Goal: Communication & Community: Answer question/provide support

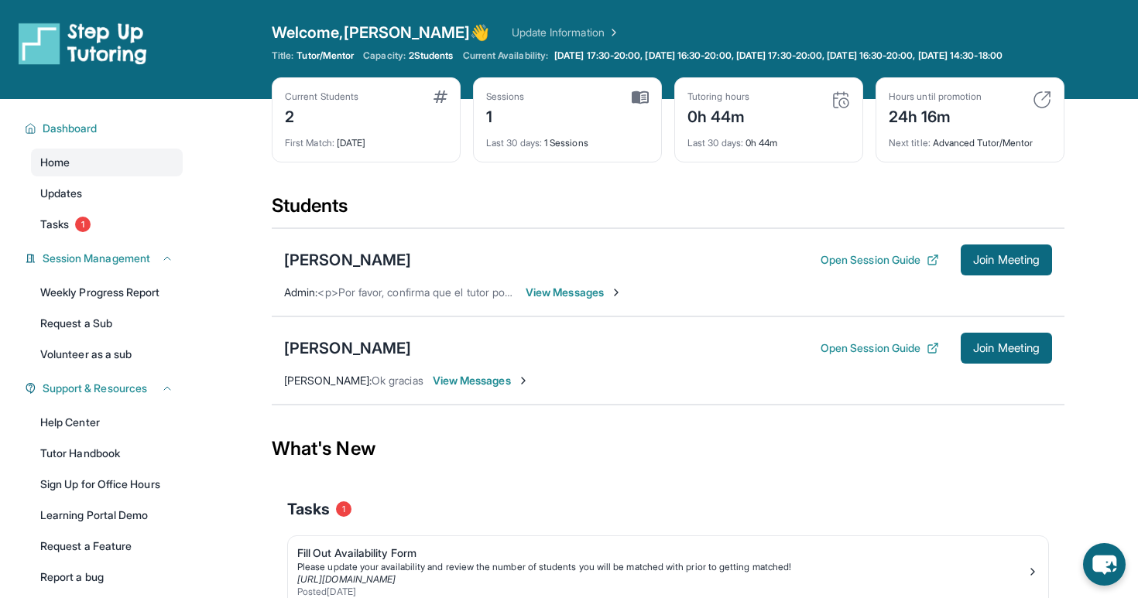
click at [562, 300] on span "View Messages" at bounding box center [574, 292] width 97 height 15
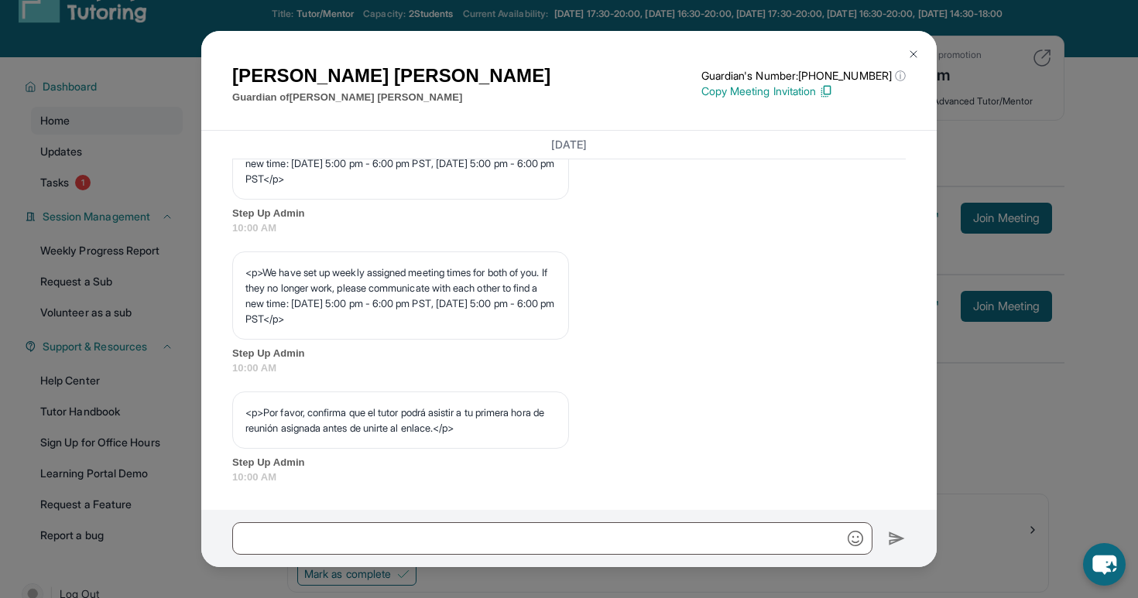
scroll to position [822, 0]
click at [913, 47] on button at bounding box center [913, 54] width 31 height 31
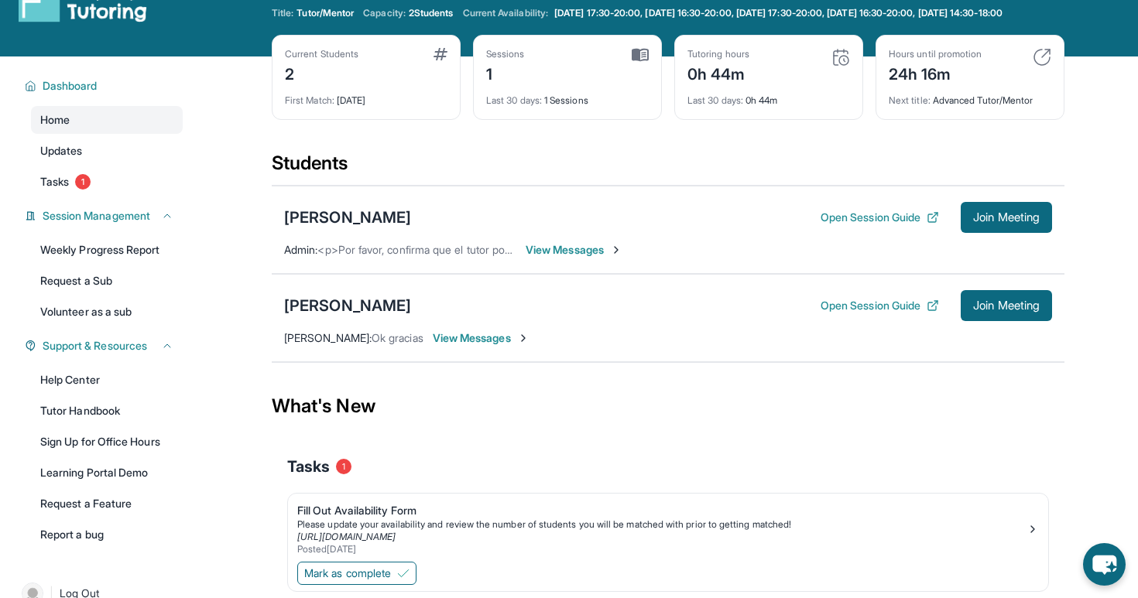
scroll to position [0, 0]
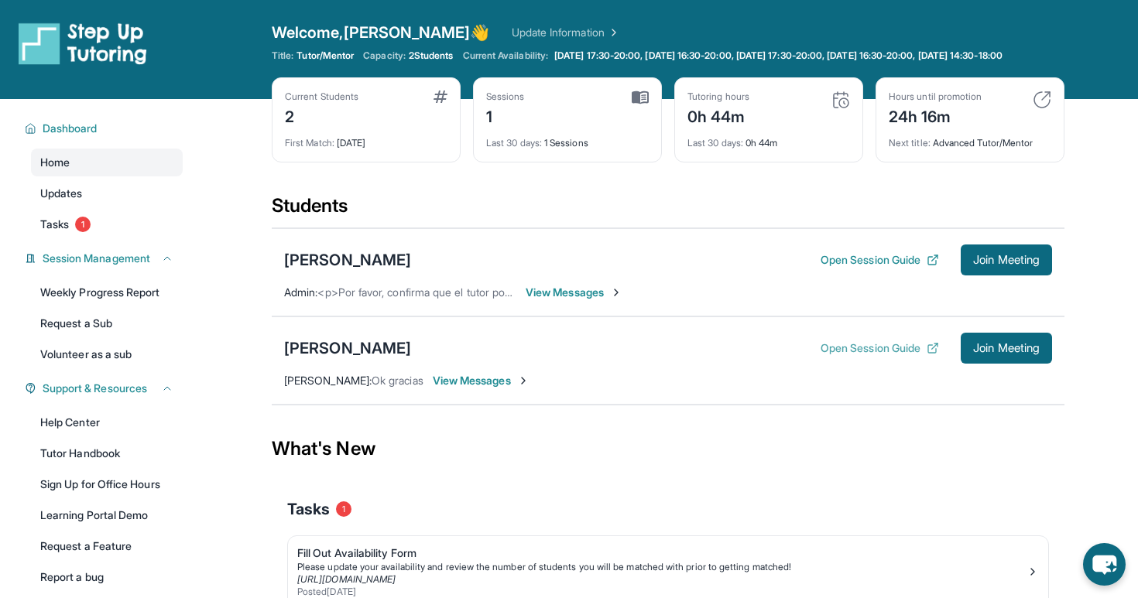
click at [832, 356] on button "Open Session Guide" at bounding box center [880, 348] width 118 height 15
click at [839, 268] on button "Open Session Guide" at bounding box center [880, 259] width 118 height 15
click at [504, 389] on span "View Messages" at bounding box center [481, 380] width 97 height 15
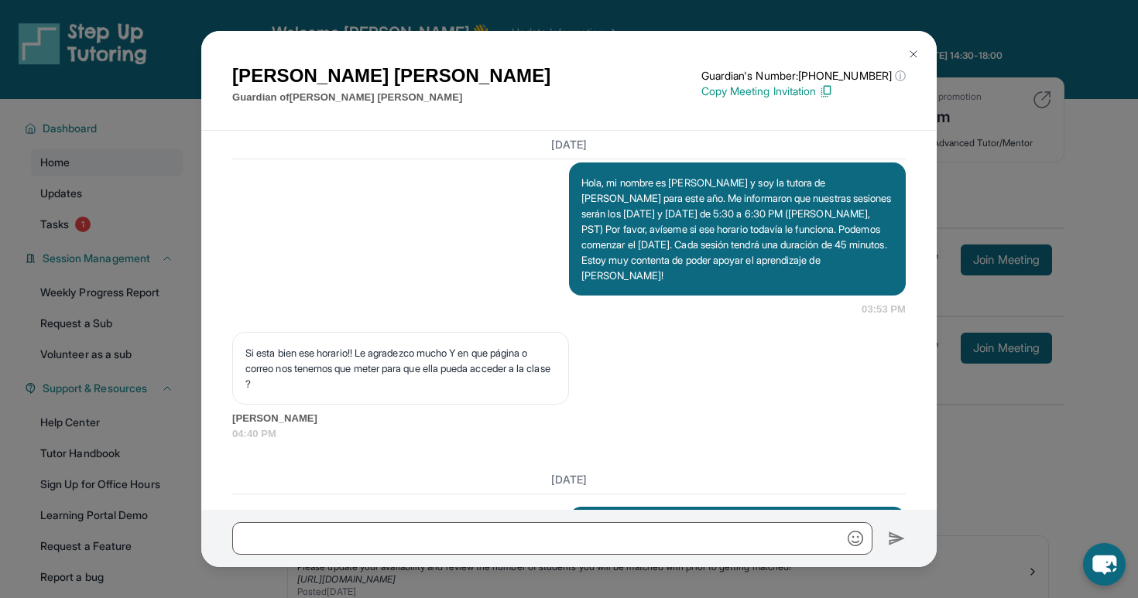
scroll to position [1249, 0]
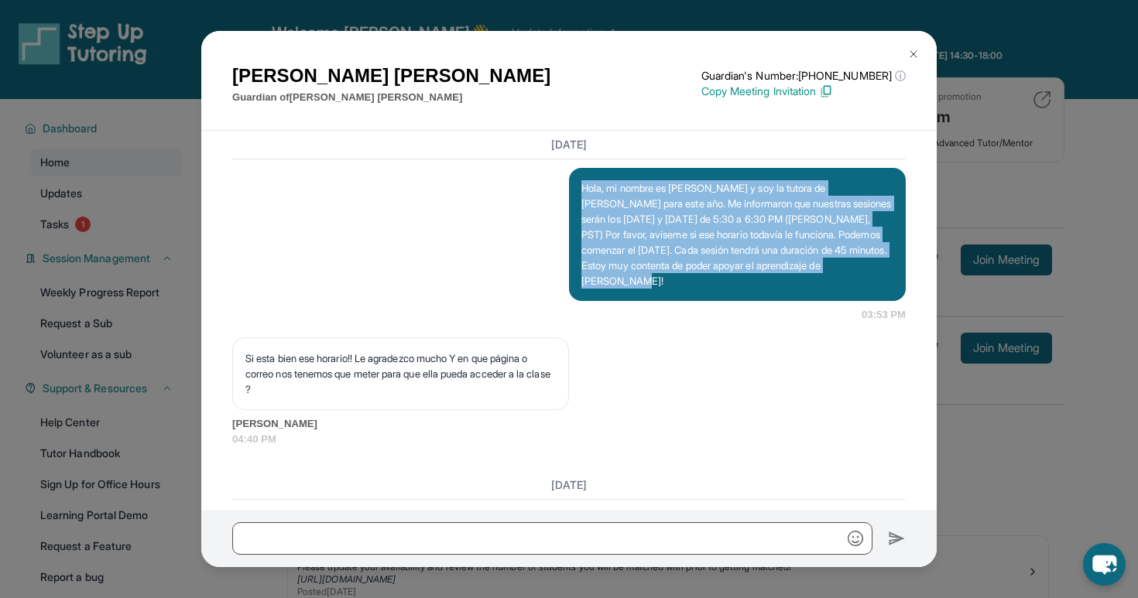
drag, startPoint x: 581, startPoint y: 212, endPoint x: 642, endPoint y: 315, distance: 119.8
click at [642, 289] on p "Hola, mi nombre es Emely Roca y soy la tutora de Angelina para este año. Me inf…" at bounding box center [737, 234] width 312 height 108
copy p "Hola, mi nombre es Emely Roca y soy la tutora de Angelina para este año. Me inf…"
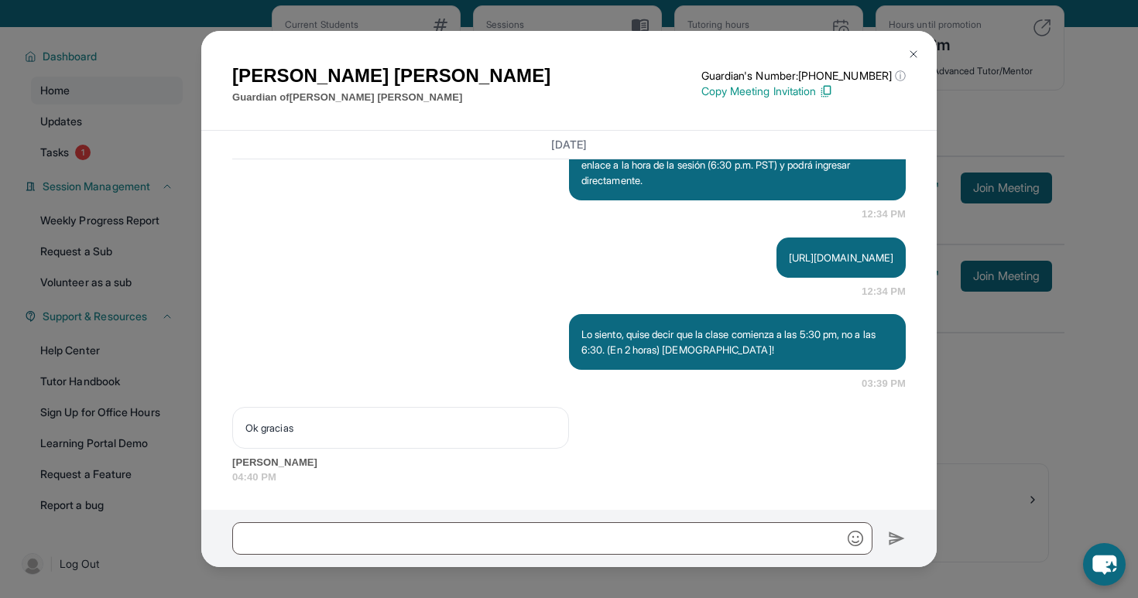
scroll to position [111, 0]
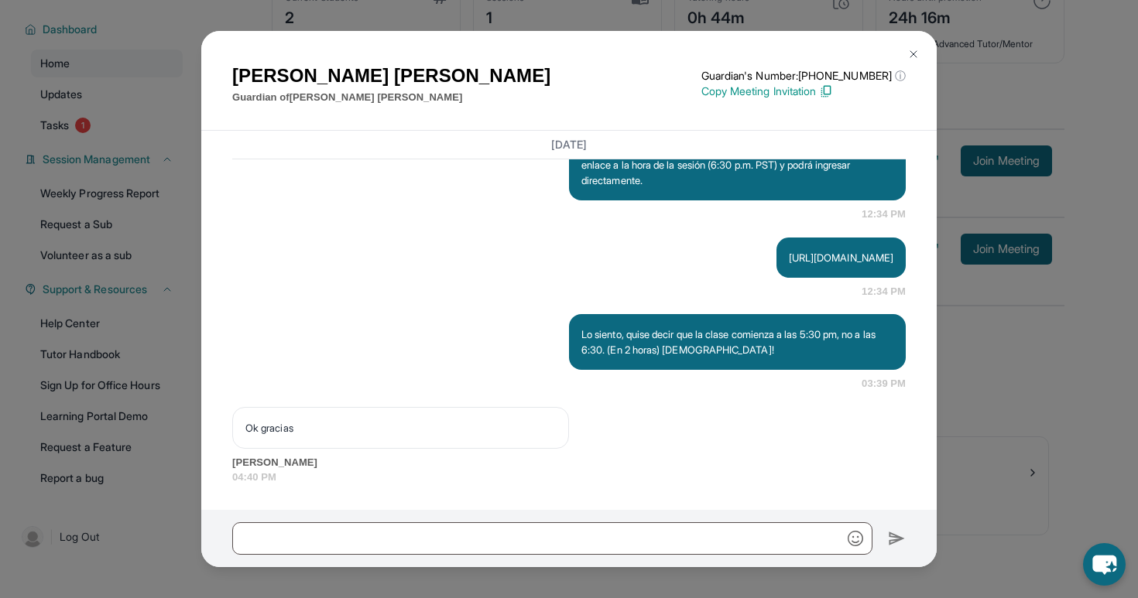
click at [915, 53] on img at bounding box center [913, 54] width 12 height 12
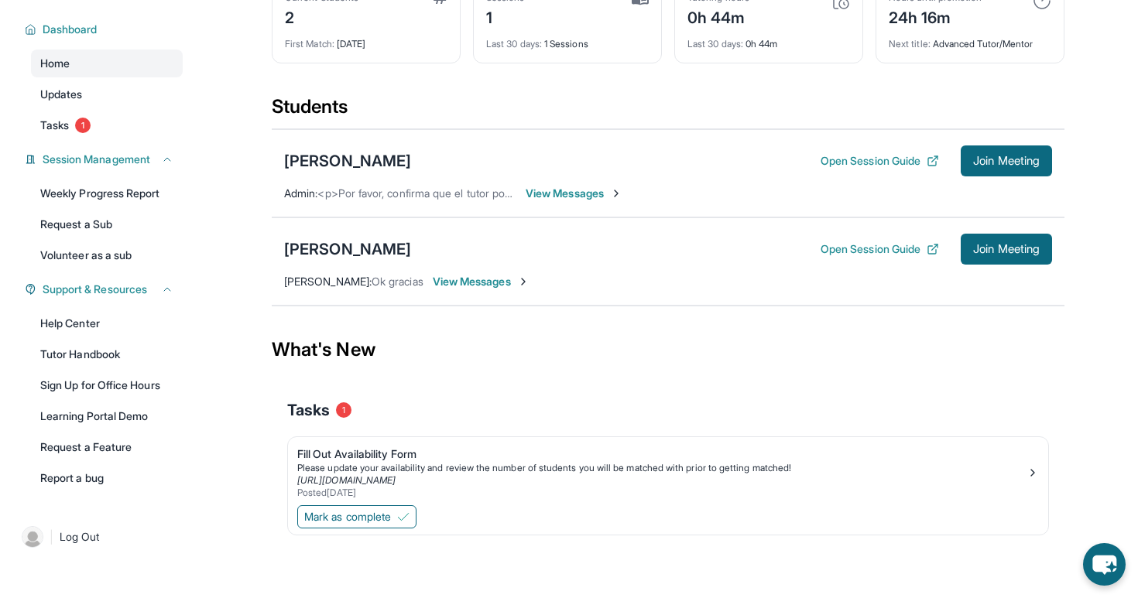
click at [558, 189] on span "View Messages" at bounding box center [574, 193] width 97 height 15
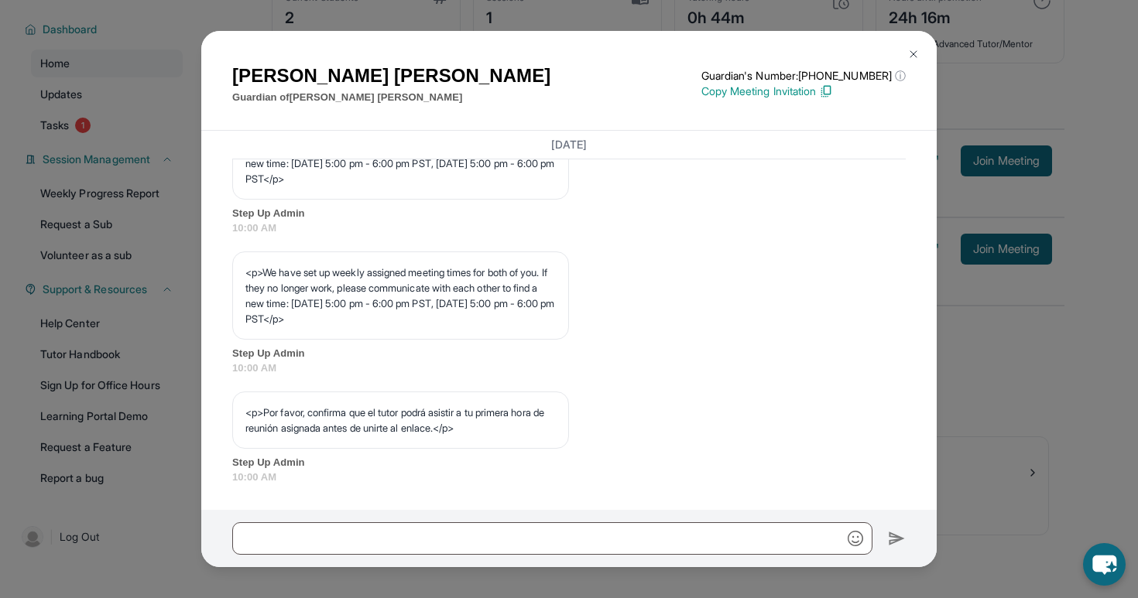
scroll to position [822, 0]
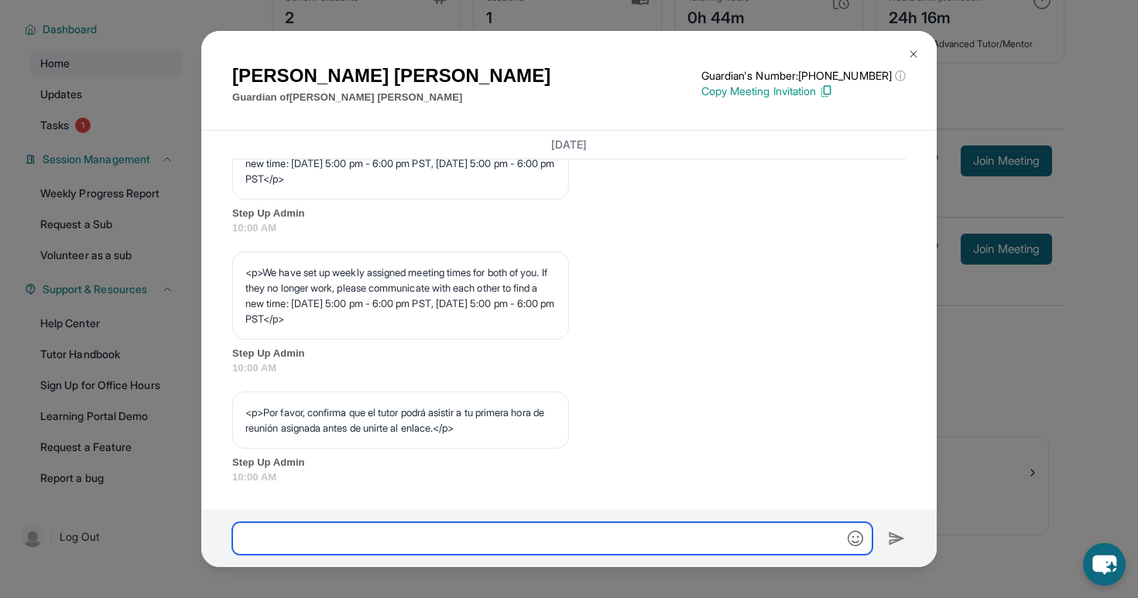
click at [492, 548] on input "text" at bounding box center [552, 539] width 640 height 33
paste input "**********"
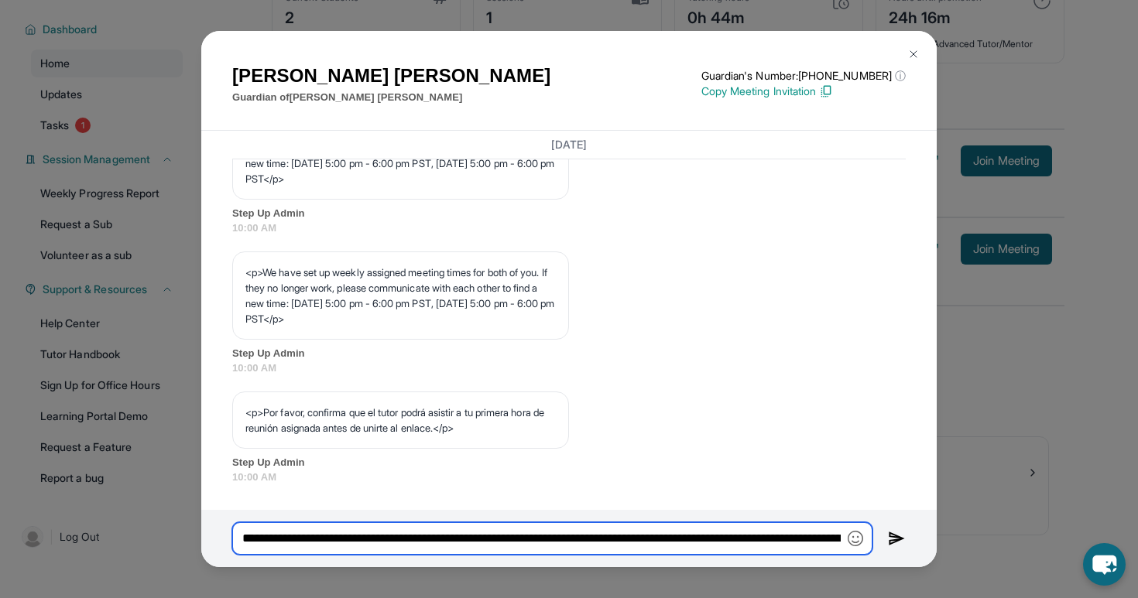
scroll to position [0, 1655]
click at [414, 544] on input "**********" at bounding box center [552, 539] width 640 height 33
click at [797, 544] on input "**********" at bounding box center [552, 539] width 640 height 33
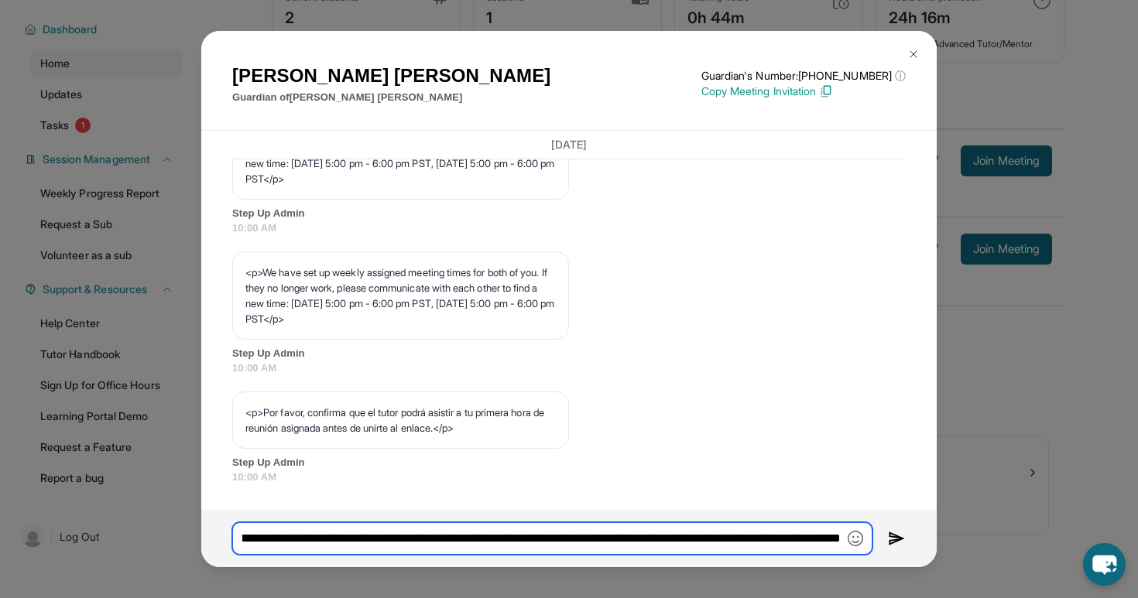
click at [244, 538] on input "**********" at bounding box center [552, 539] width 640 height 33
click at [251, 545] on input "**********" at bounding box center [552, 539] width 640 height 33
type input "**********"
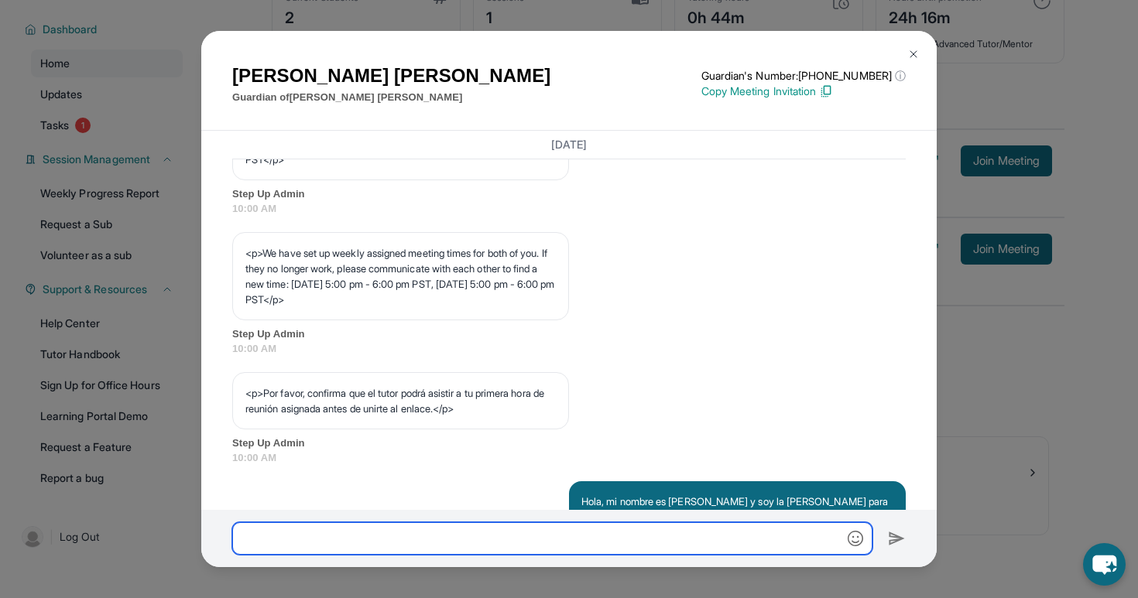
scroll to position [992, 0]
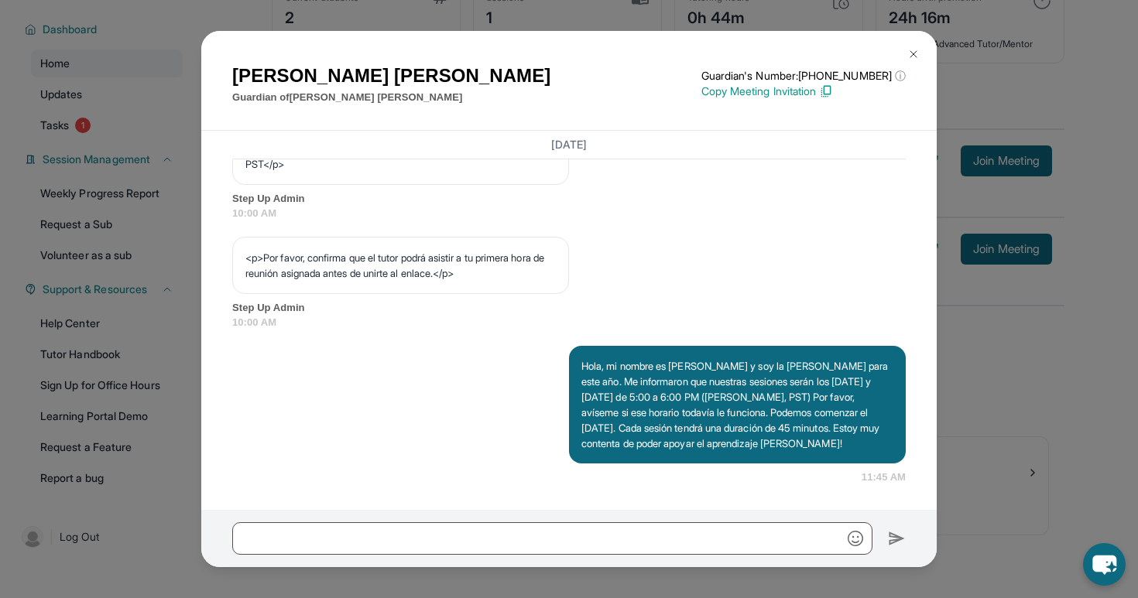
click at [914, 57] on img at bounding box center [913, 54] width 12 height 12
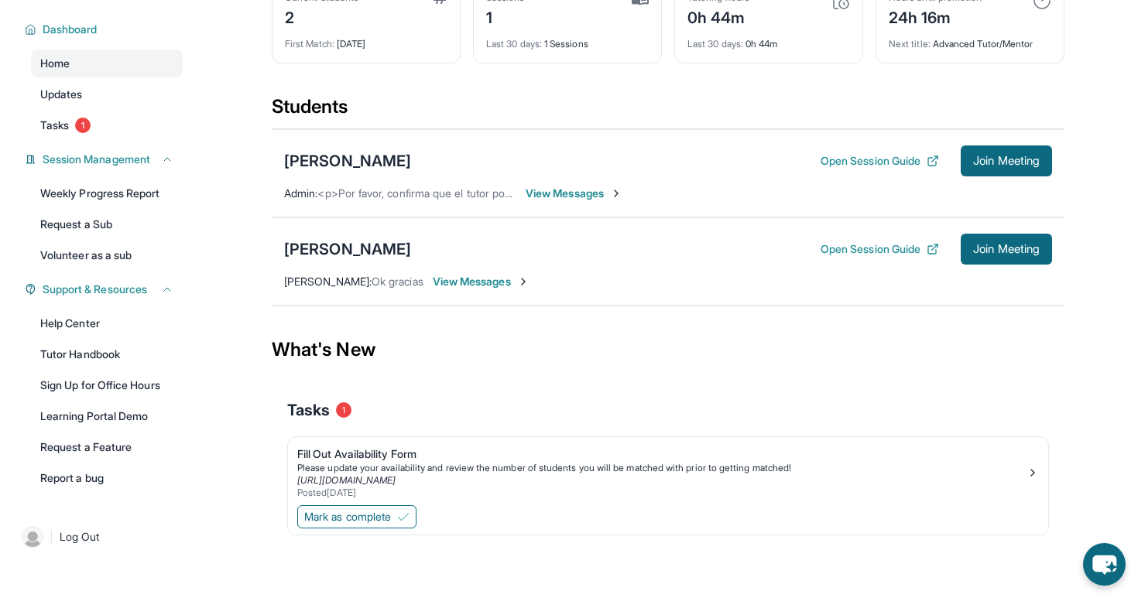
scroll to position [53, 0]
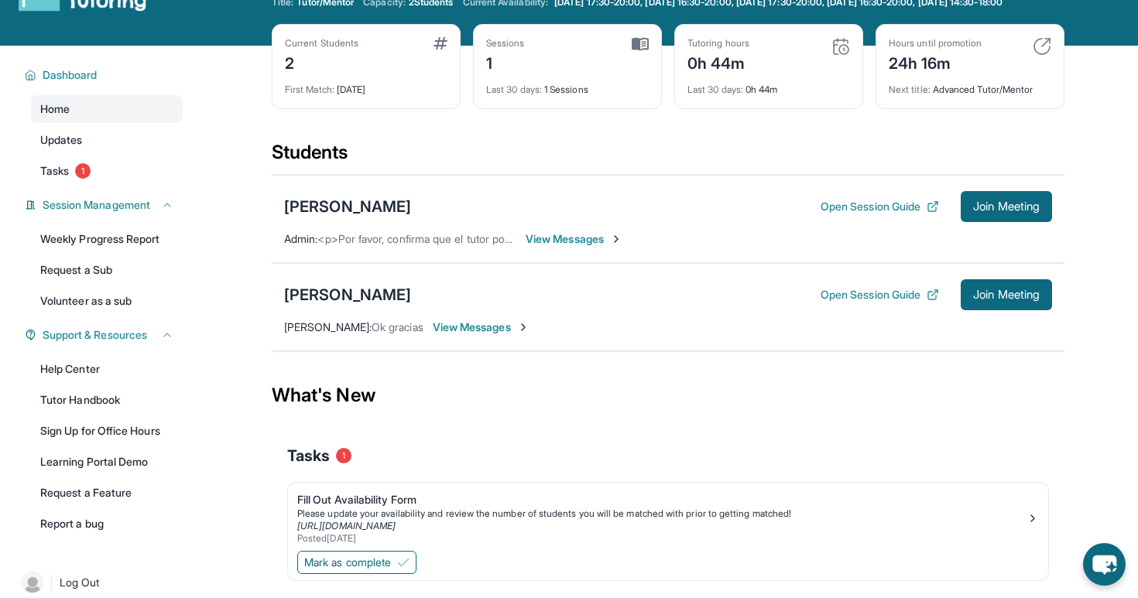
click at [581, 247] on span "View Messages" at bounding box center [574, 238] width 97 height 15
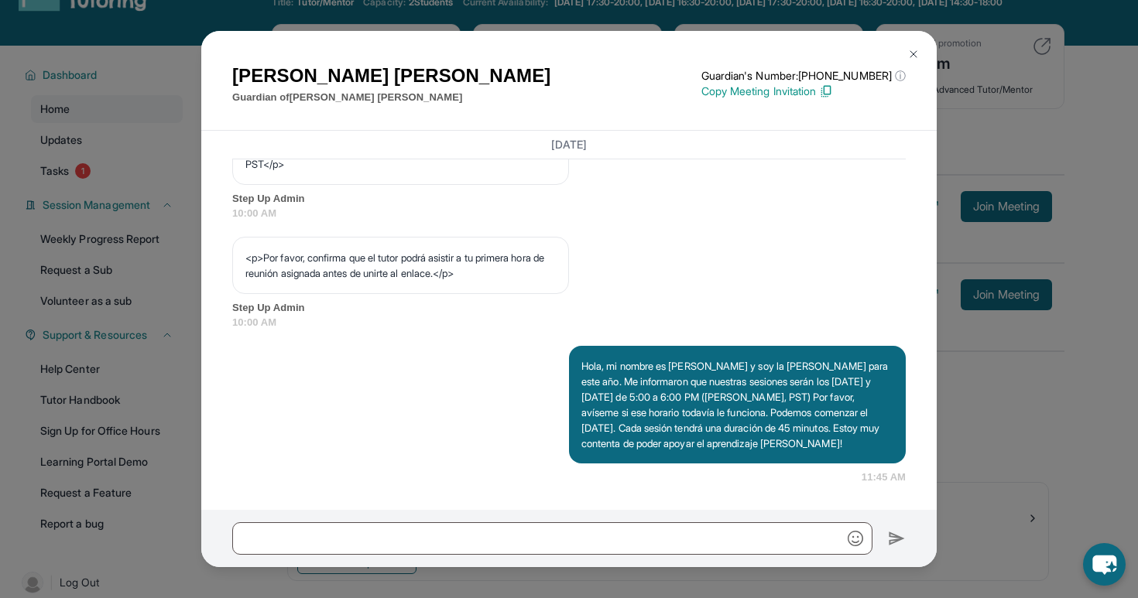
scroll to position [992, 0]
click at [917, 49] on img at bounding box center [913, 54] width 12 height 12
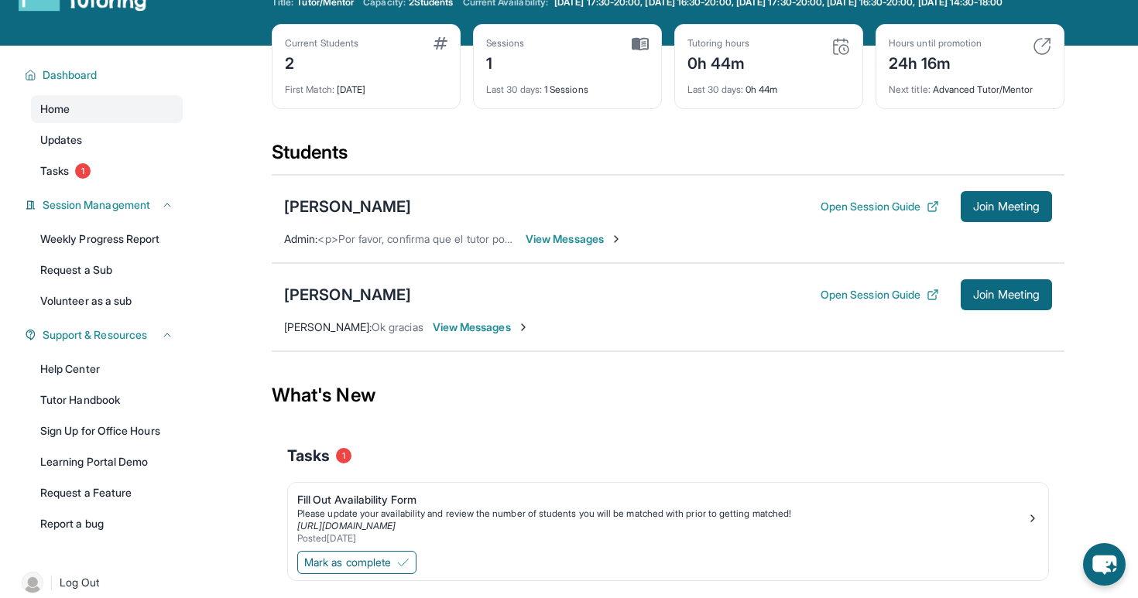
click at [1043, 56] on img at bounding box center [1042, 46] width 19 height 19
click at [1038, 55] on img at bounding box center [1042, 46] width 19 height 19
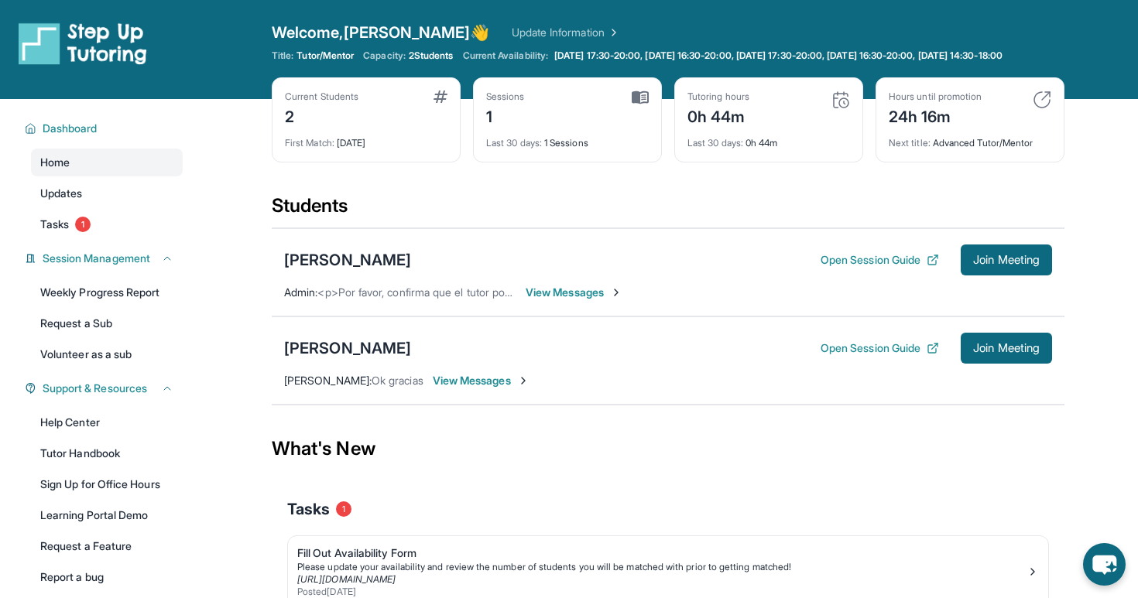
click at [845, 108] on img at bounding box center [841, 100] width 19 height 19
click at [840, 109] on img at bounding box center [841, 100] width 19 height 19
click at [633, 103] on img at bounding box center [640, 98] width 17 height 14
click at [1043, 107] on img at bounding box center [1042, 100] width 19 height 19
click at [990, 149] on div "Next title : Advanced Tutor/Mentor" at bounding box center [970, 139] width 163 height 22
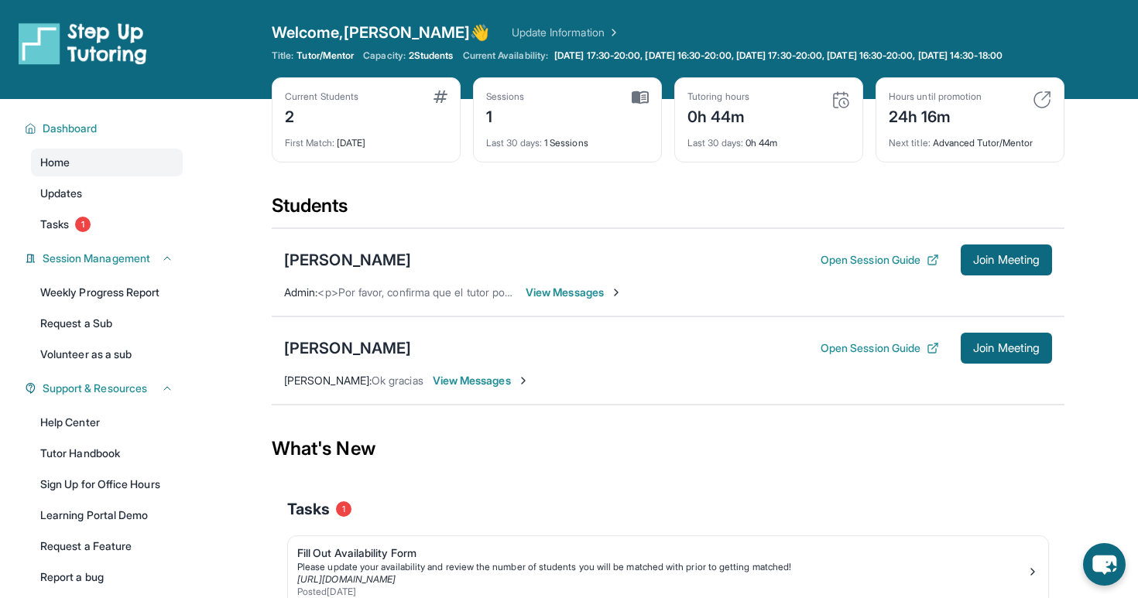
click at [941, 149] on div "Next title : Advanced Tutor/Mentor" at bounding box center [970, 139] width 163 height 22
click at [904, 149] on span "Next title :" at bounding box center [910, 143] width 42 height 12
click at [329, 57] on span "Tutor/Mentor" at bounding box center [325, 56] width 57 height 12
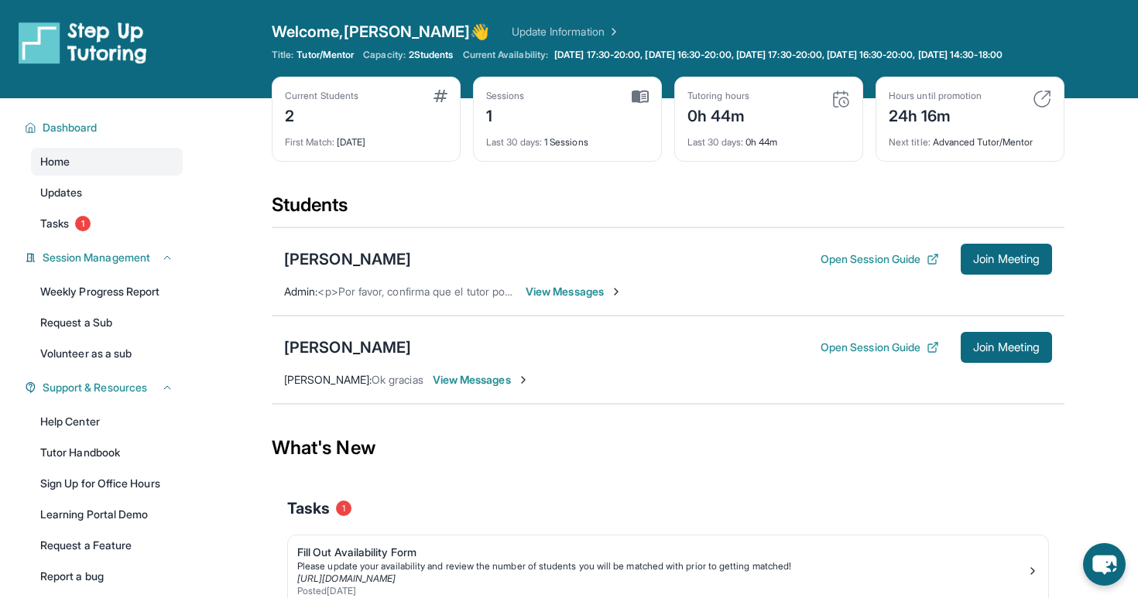
click at [480, 61] on span "Current Availability:" at bounding box center [505, 55] width 85 height 12
click at [634, 104] on img at bounding box center [640, 97] width 17 height 14
click at [520, 210] on div "Students" at bounding box center [668, 210] width 793 height 34
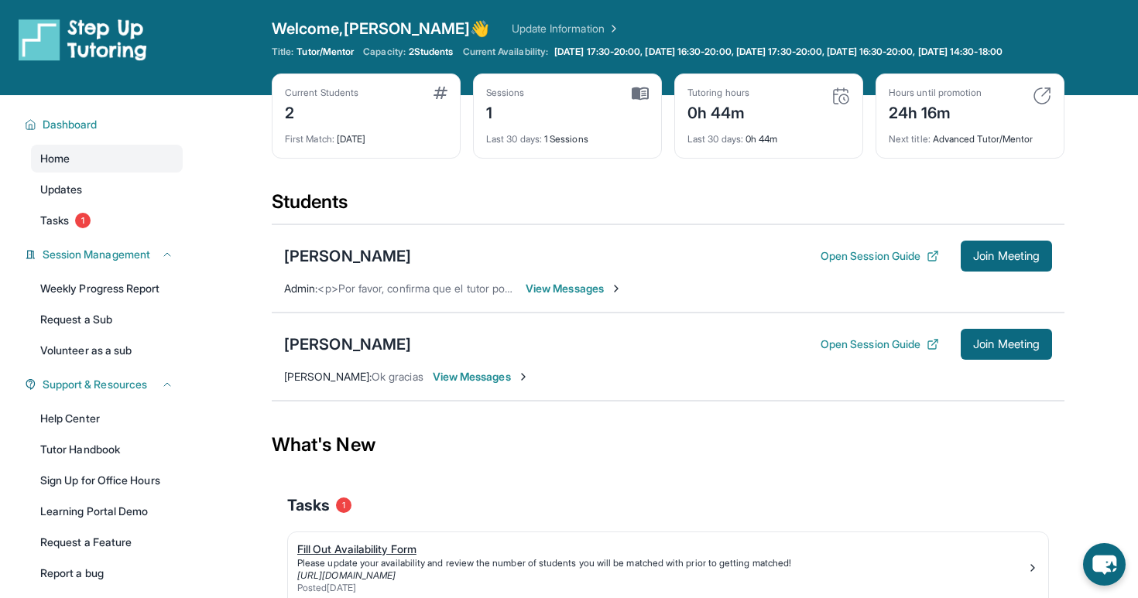
scroll to position [0, 0]
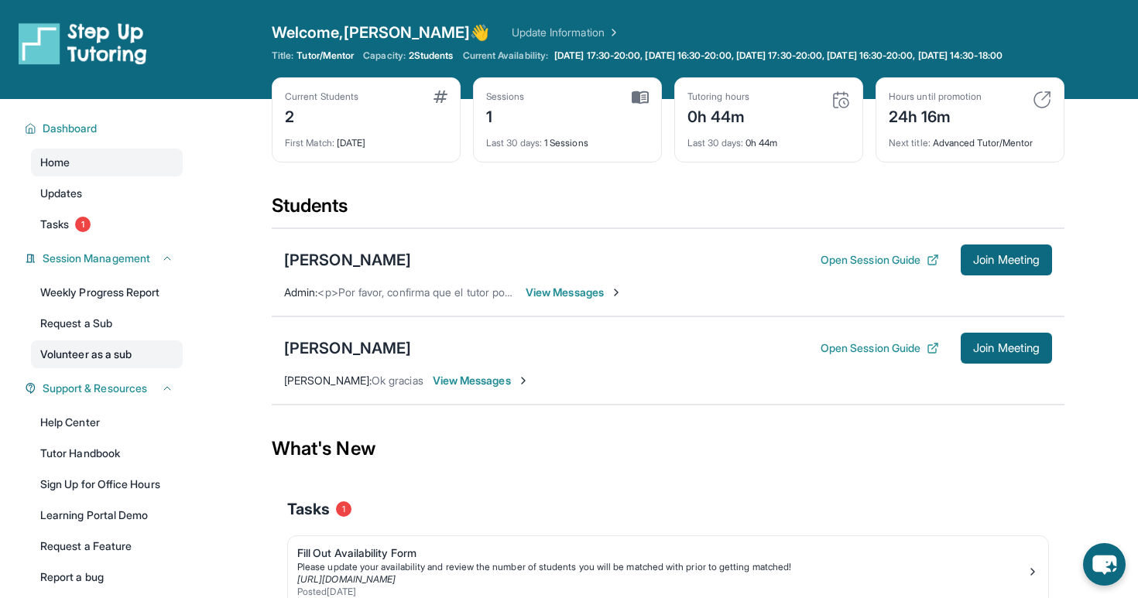
click at [88, 366] on link "Volunteer as a sub" at bounding box center [107, 355] width 152 height 28
click at [551, 300] on span "View Messages" at bounding box center [574, 292] width 97 height 15
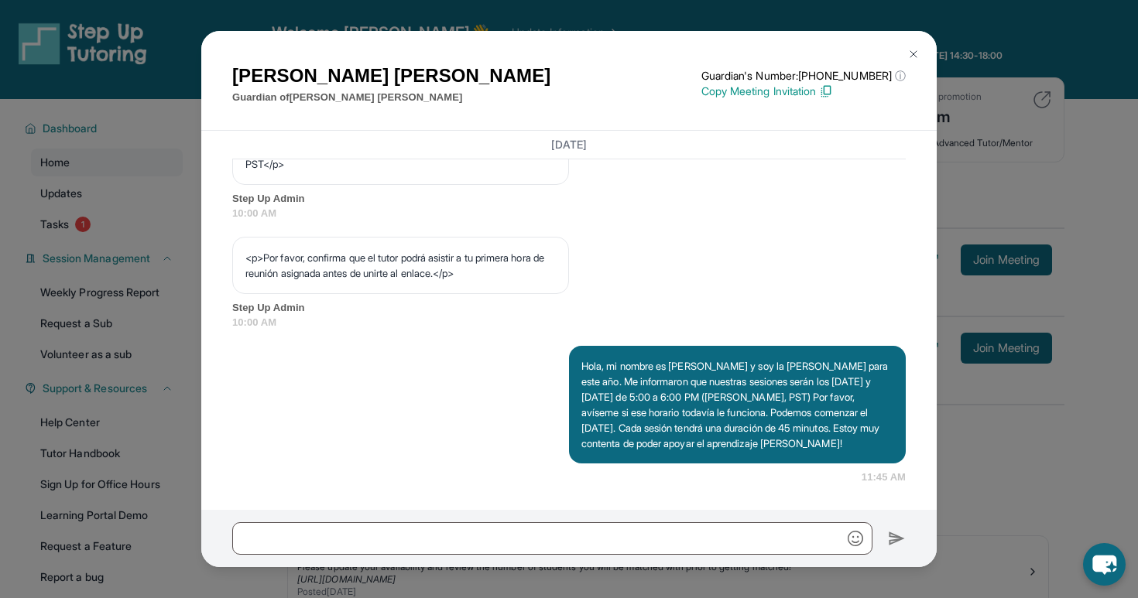
scroll to position [992, 0]
click at [918, 64] on button at bounding box center [913, 54] width 31 height 31
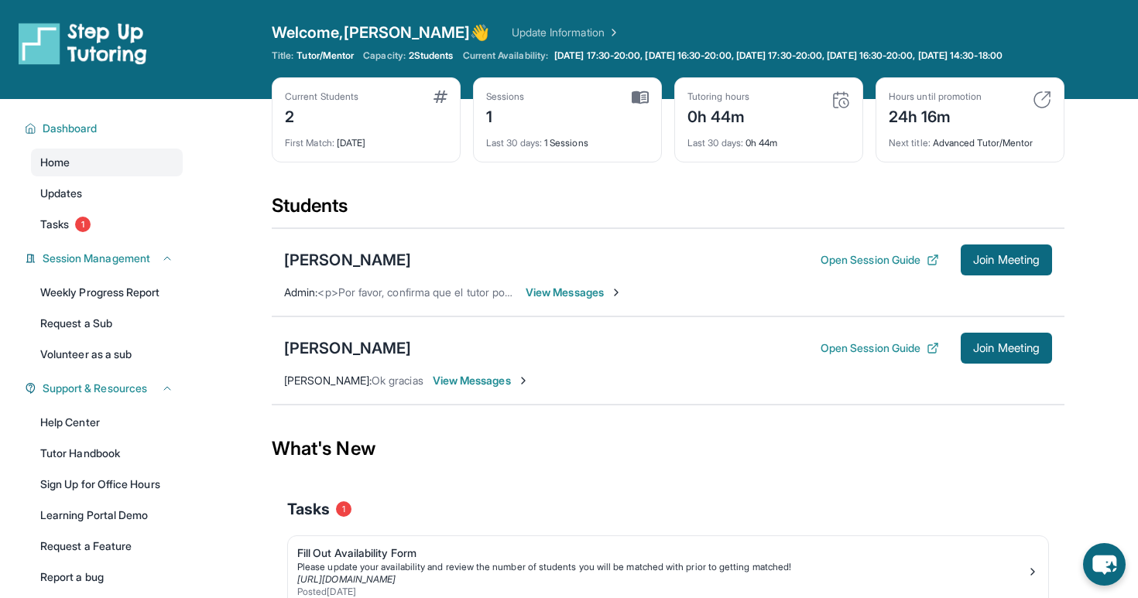
click at [578, 300] on span "View Messages" at bounding box center [574, 292] width 97 height 15
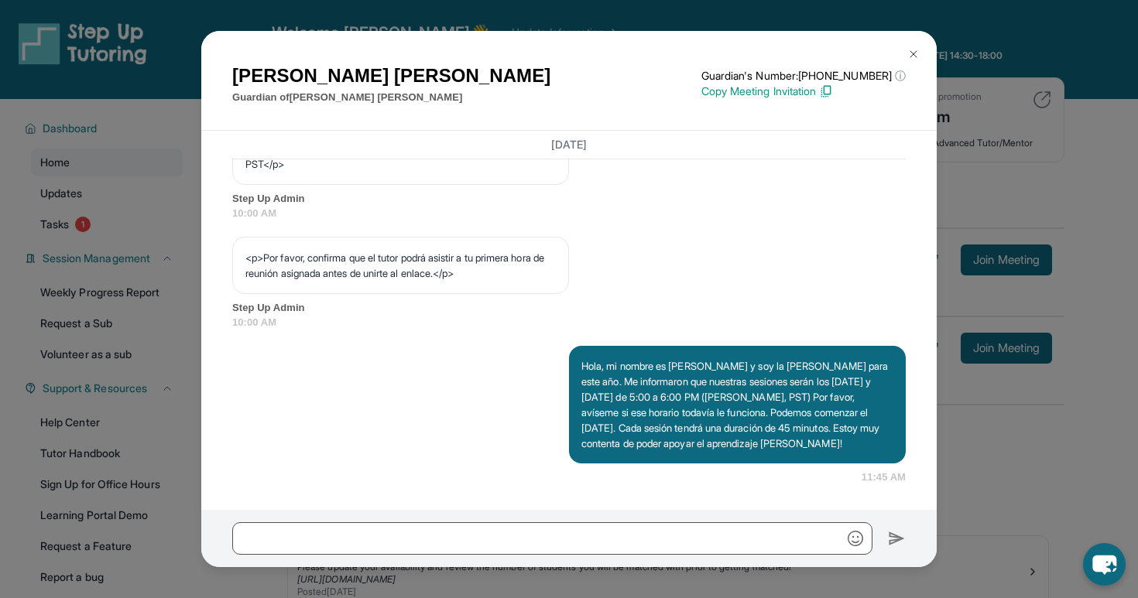
click at [914, 56] on img at bounding box center [913, 54] width 12 height 12
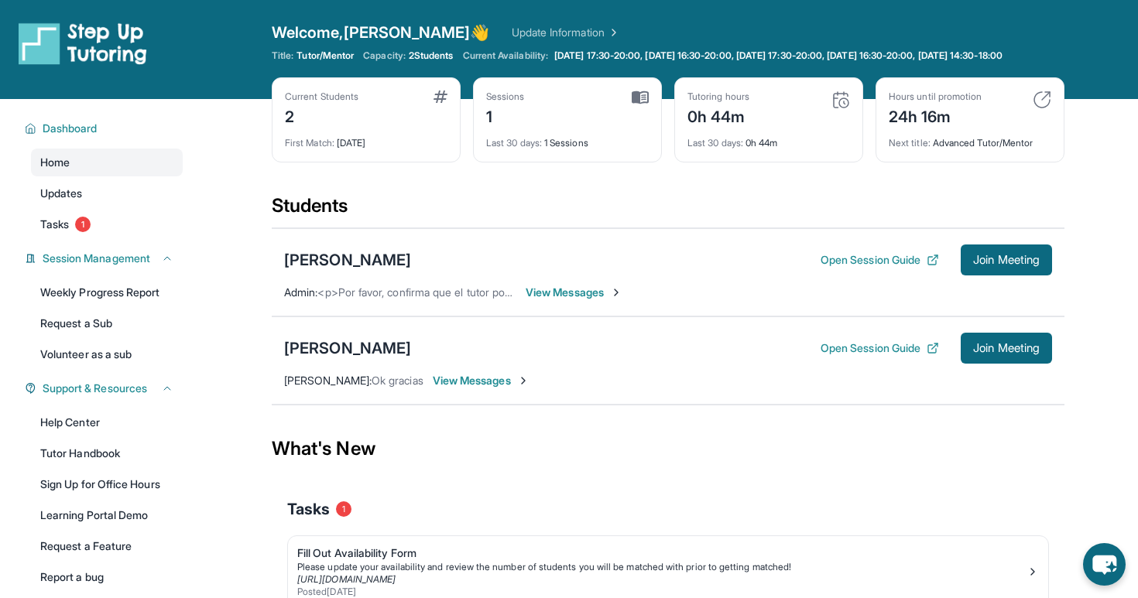
click at [571, 300] on span "View Messages" at bounding box center [574, 292] width 97 height 15
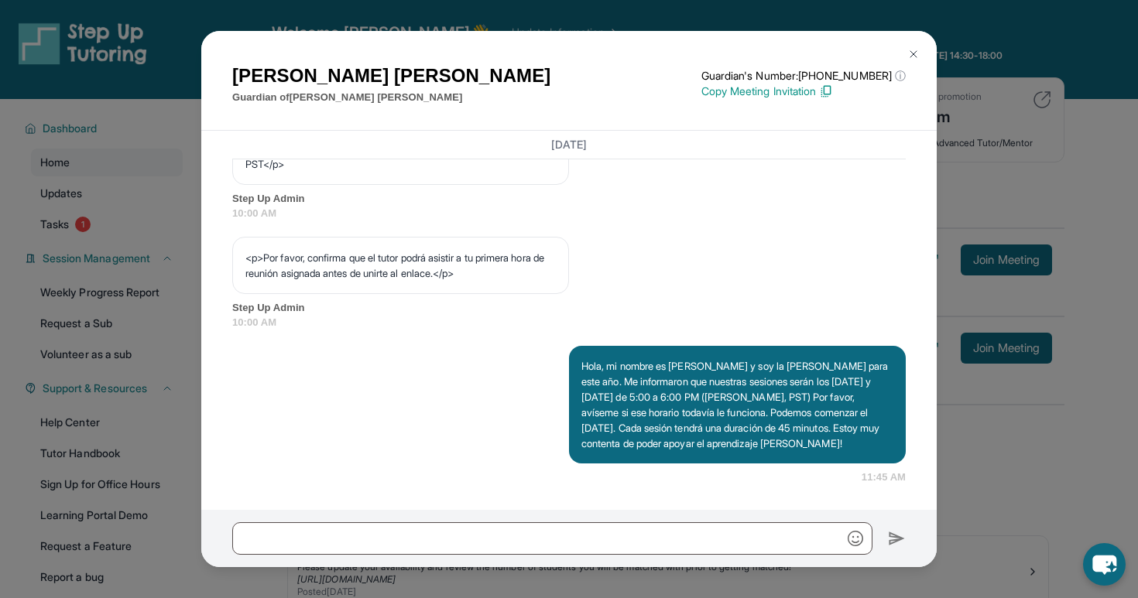
scroll to position [13, 0]
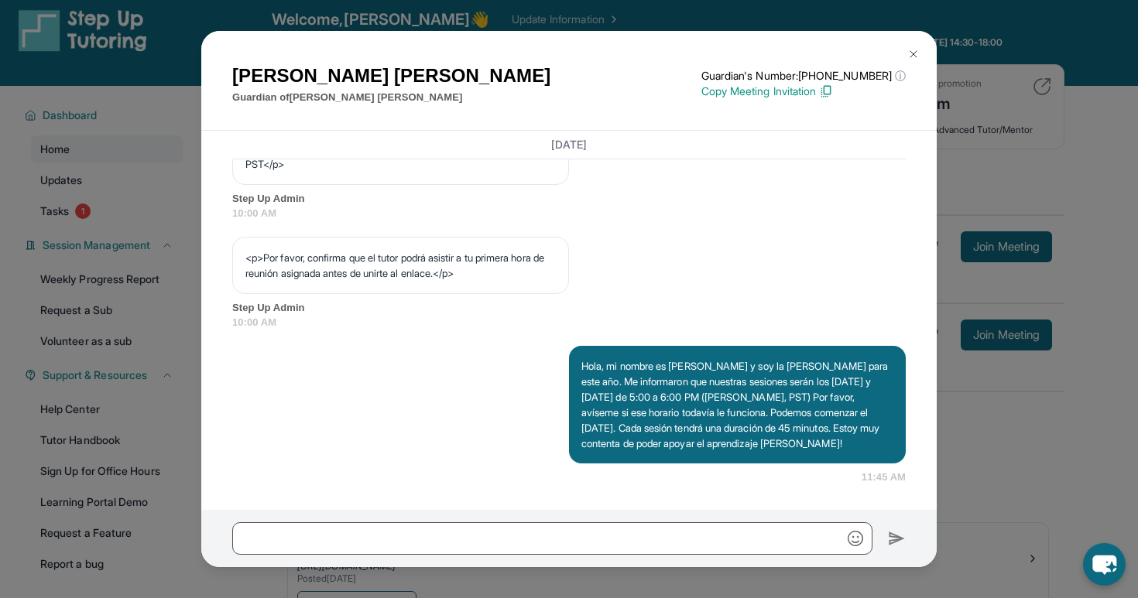
click at [915, 52] on img at bounding box center [913, 54] width 12 height 12
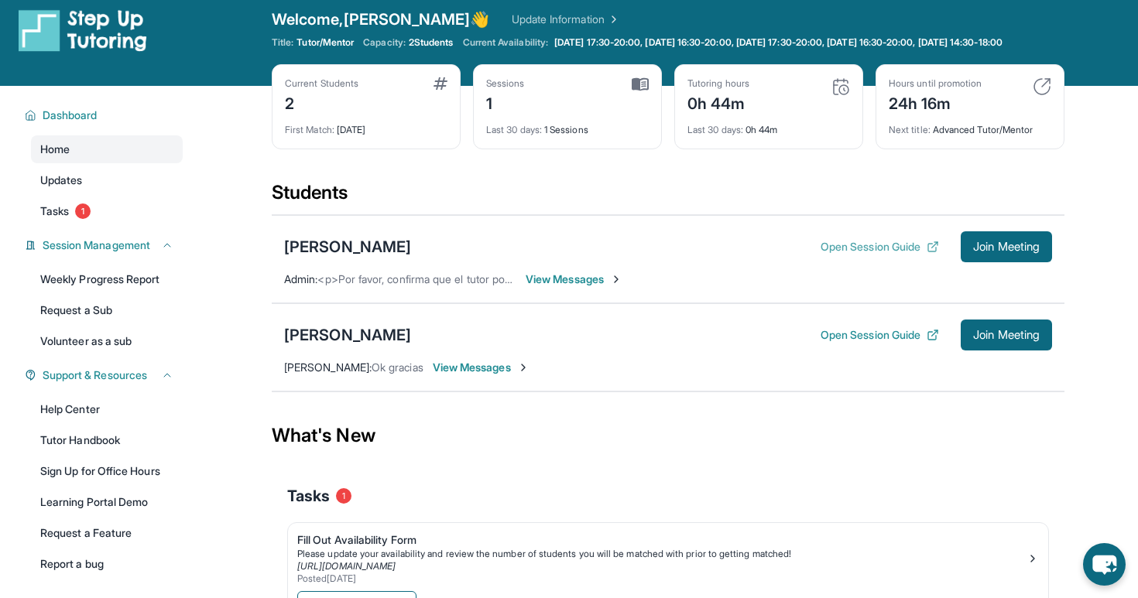
click at [831, 252] on button "Open Session Guide" at bounding box center [880, 246] width 118 height 15
click at [579, 285] on span "View Messages" at bounding box center [574, 279] width 97 height 15
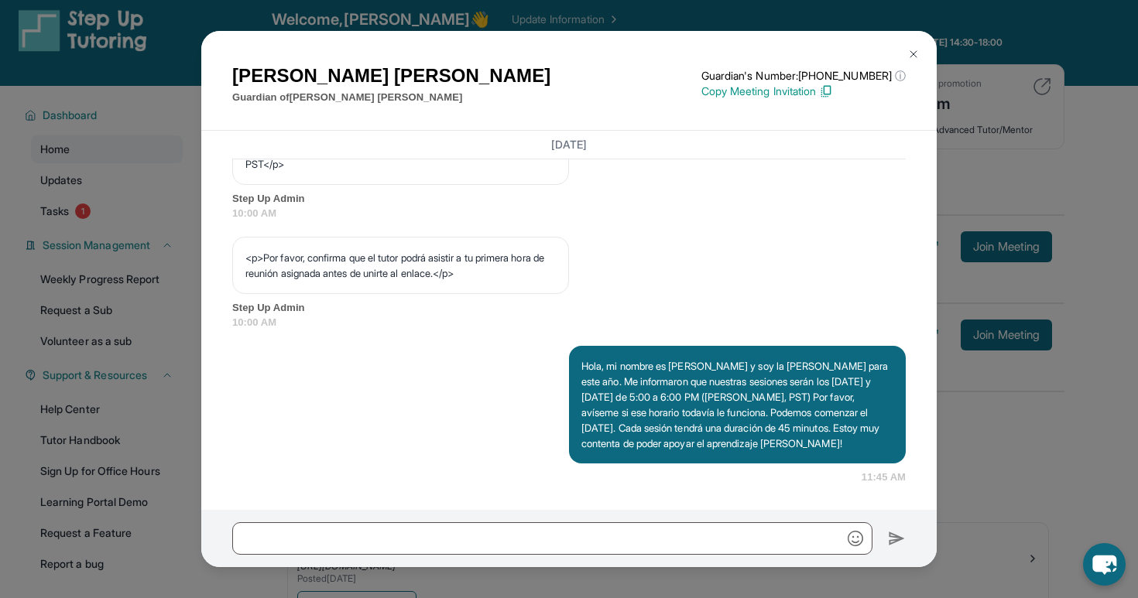
scroll to position [992, 0]
click at [916, 50] on img at bounding box center [913, 54] width 12 height 12
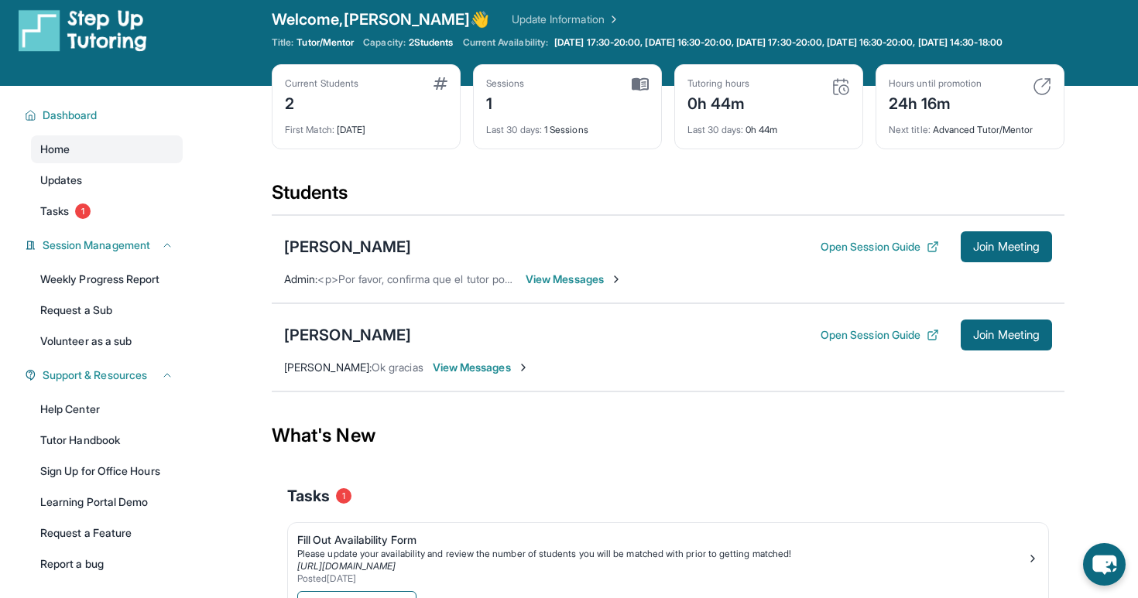
click at [687, 470] on div "What's New" at bounding box center [668, 436] width 793 height 68
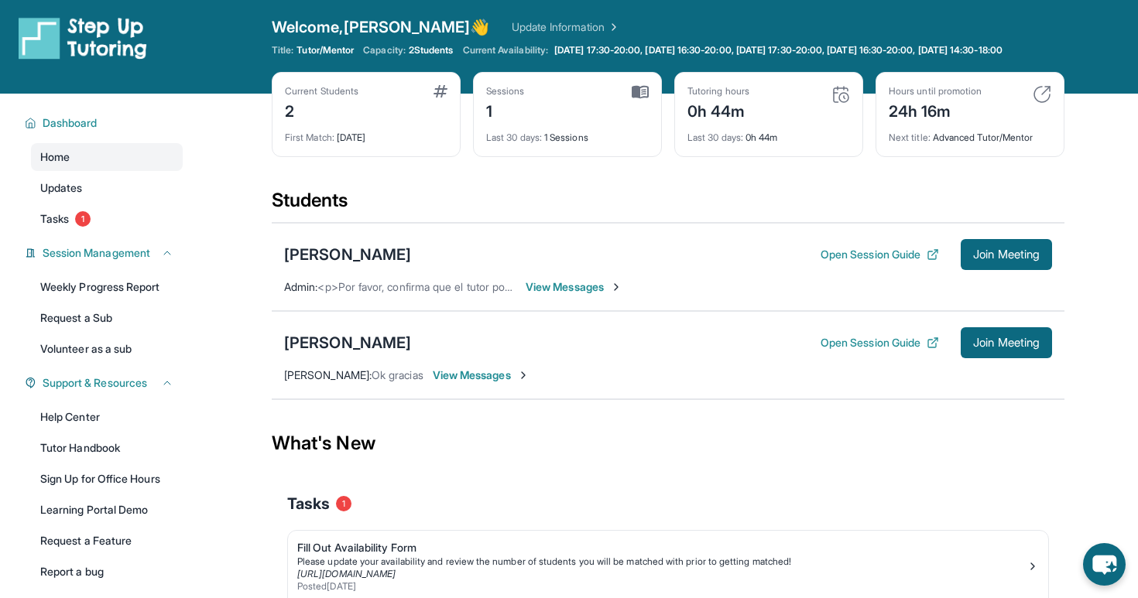
scroll to position [0, 0]
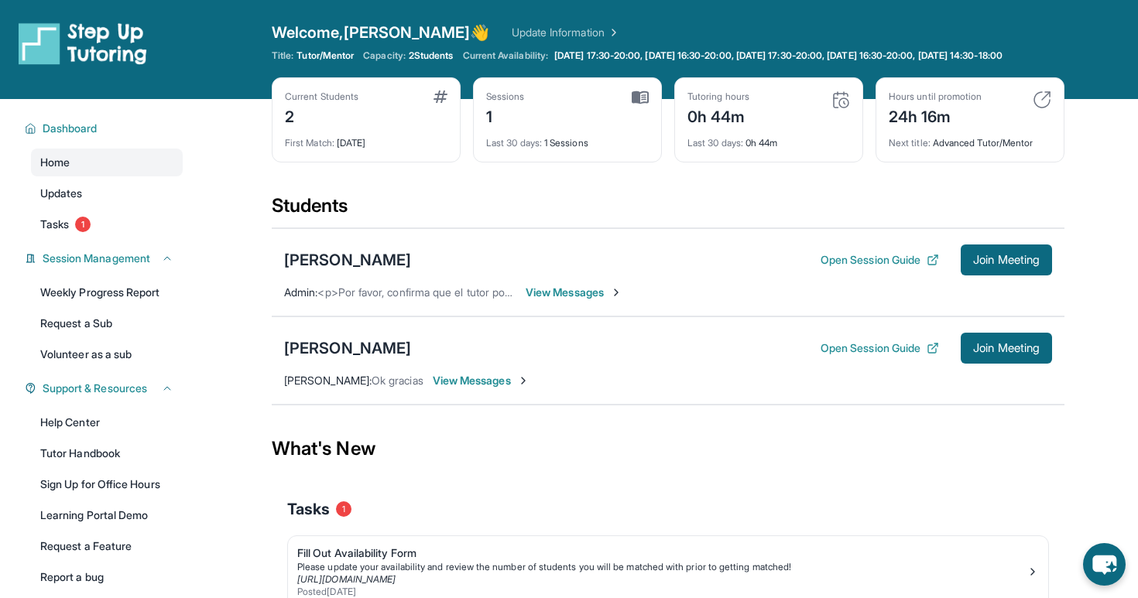
click at [517, 228] on div "Students" at bounding box center [668, 211] width 793 height 34
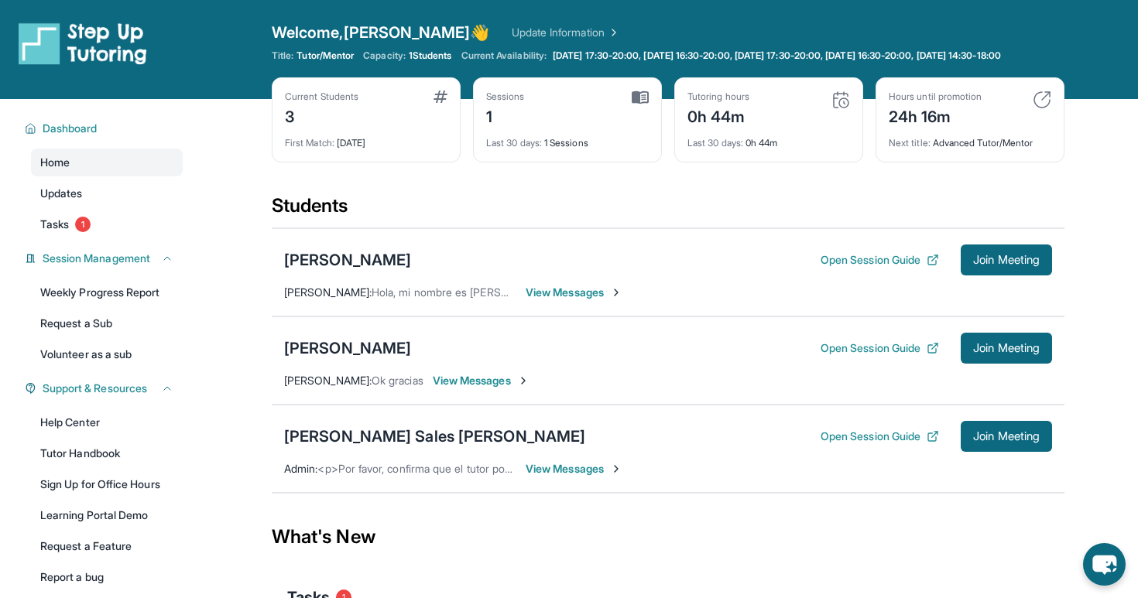
click at [574, 300] on span "View Messages" at bounding box center [574, 292] width 97 height 15
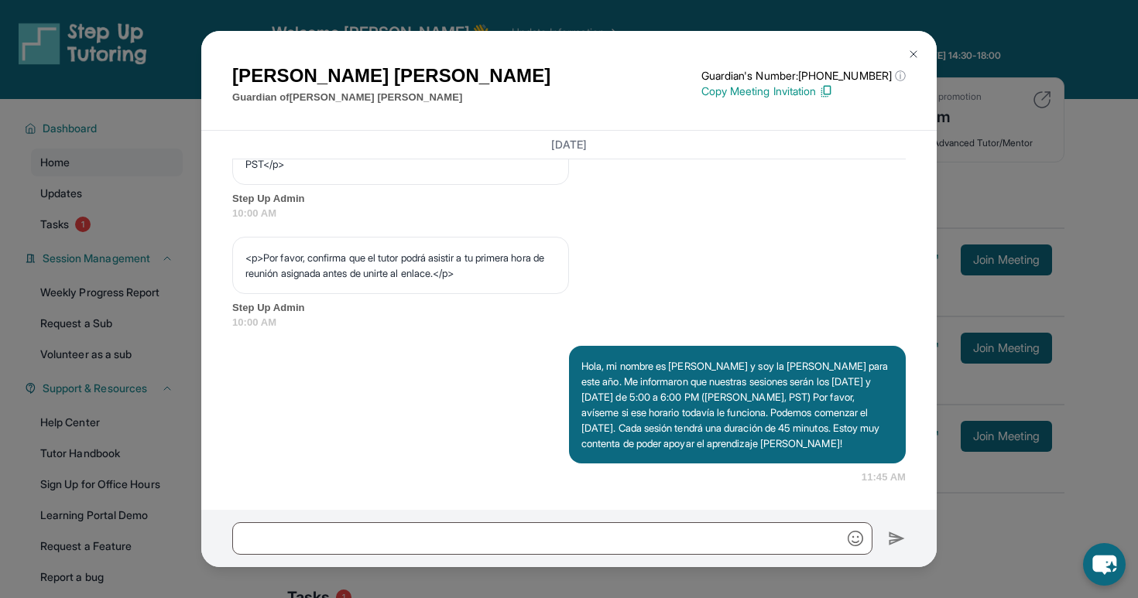
scroll to position [992, 0]
drag, startPoint x: 579, startPoint y: 351, endPoint x: 697, endPoint y: 453, distance: 155.9
click at [697, 453] on div "Hola, mi nombre es [PERSON_NAME] y soy la [PERSON_NAME] para este año. Me infor…" at bounding box center [737, 405] width 337 height 118
copy p "Hola, mi nombre es [PERSON_NAME] y soy la [PERSON_NAME] para este año. Me infor…"
click at [914, 53] on img at bounding box center [913, 54] width 12 height 12
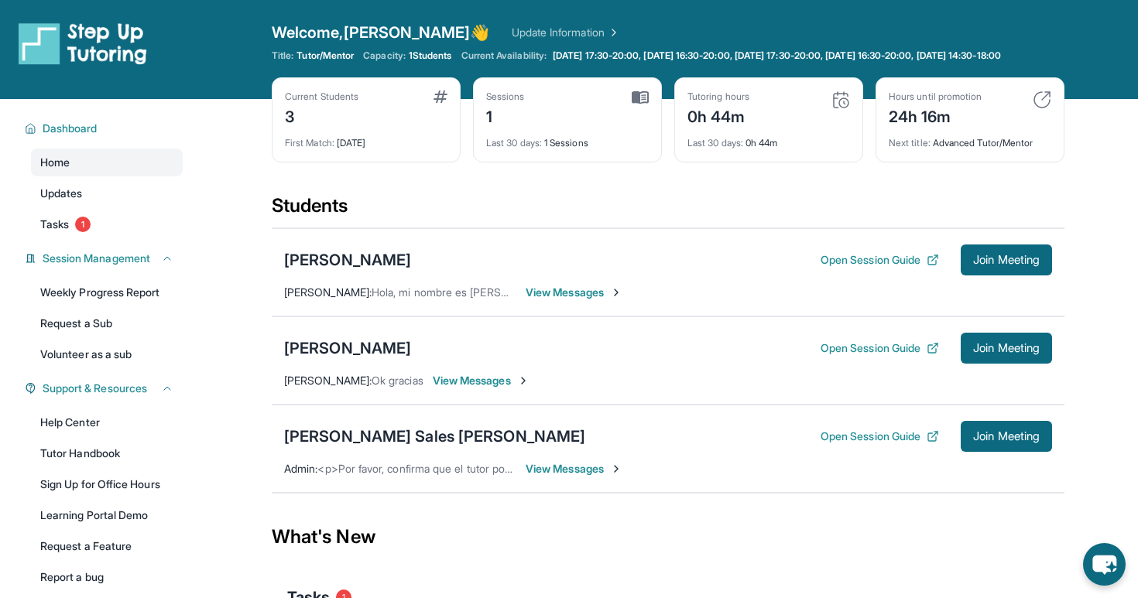
click at [553, 477] on span "View Messages" at bounding box center [574, 468] width 97 height 15
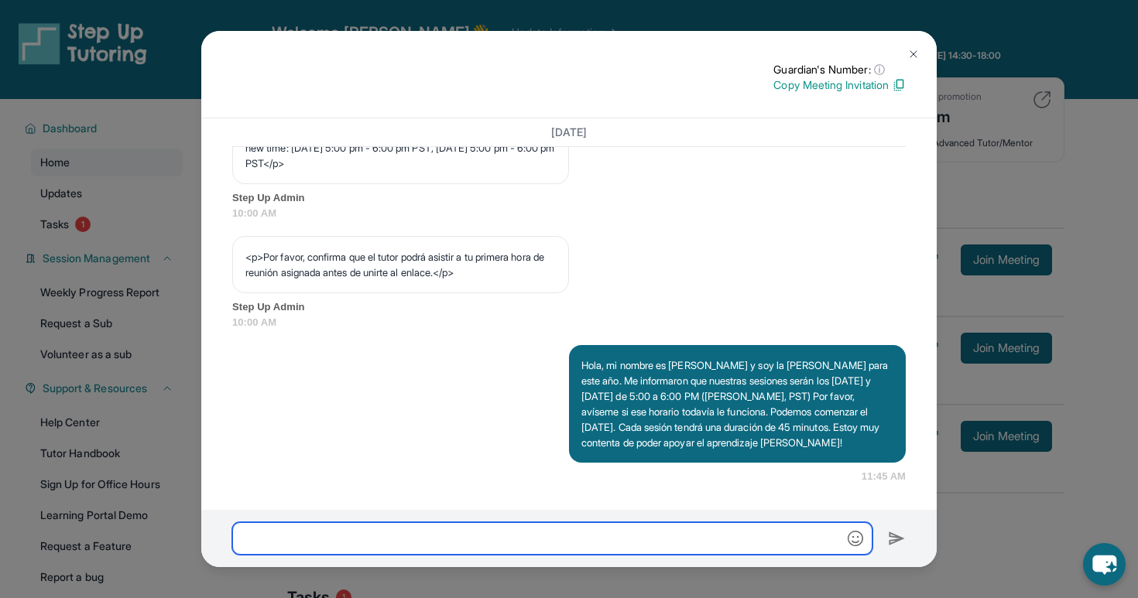
click at [540, 523] on input "text" at bounding box center [552, 539] width 640 height 33
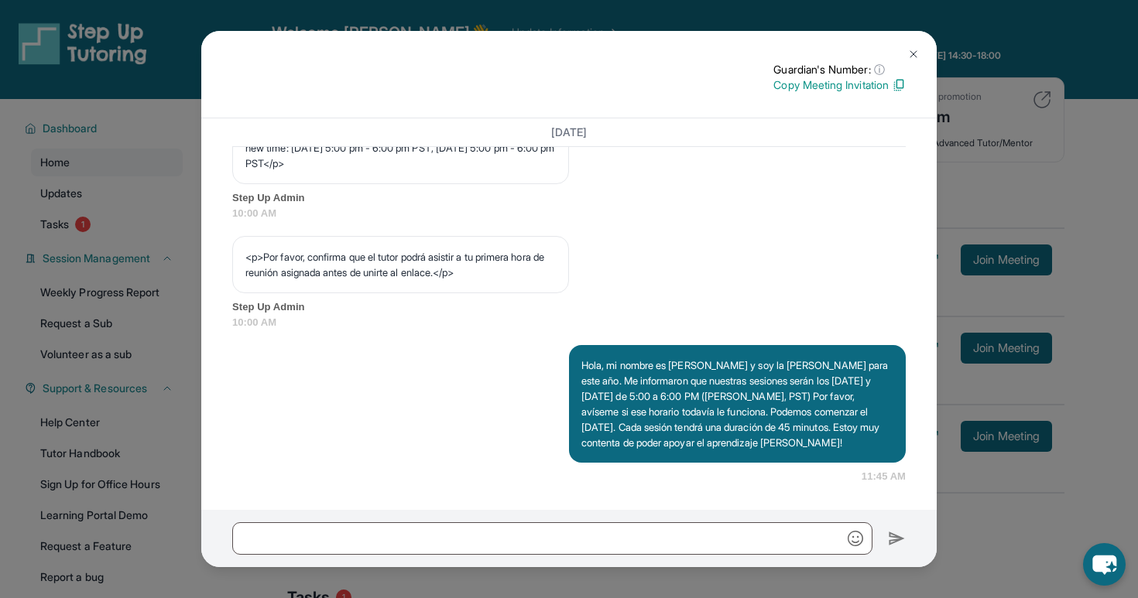
click at [896, 57] on div "Guardian's Number: ⓘ This isn't the guardian's real number — it's a private for…" at bounding box center [569, 74] width 736 height 87
click at [915, 52] on img at bounding box center [913, 54] width 12 height 12
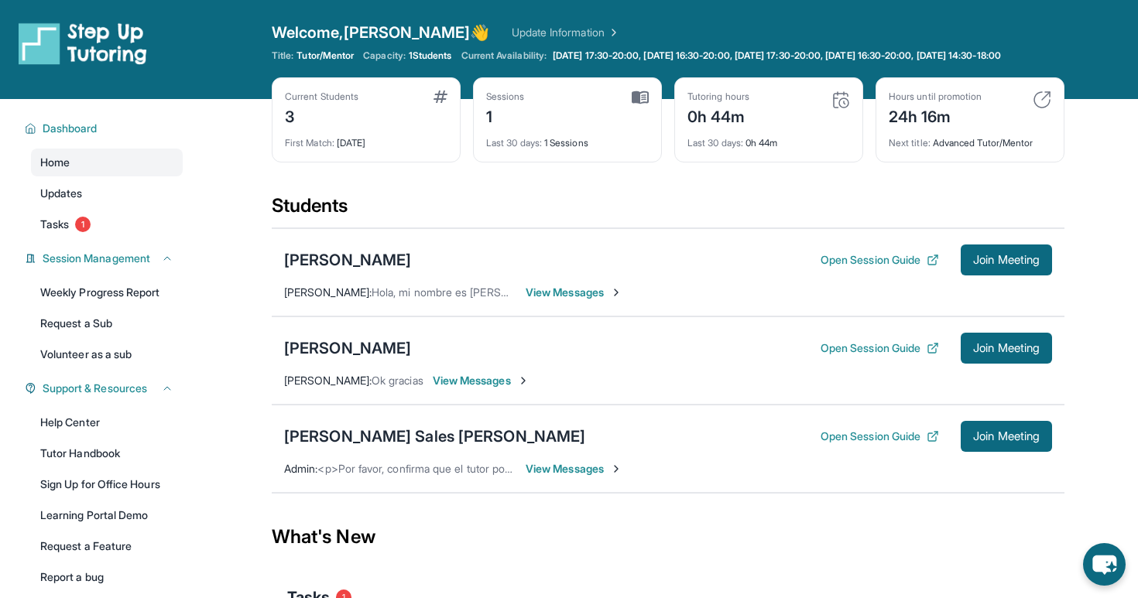
click at [557, 477] on span "View Messages" at bounding box center [574, 468] width 97 height 15
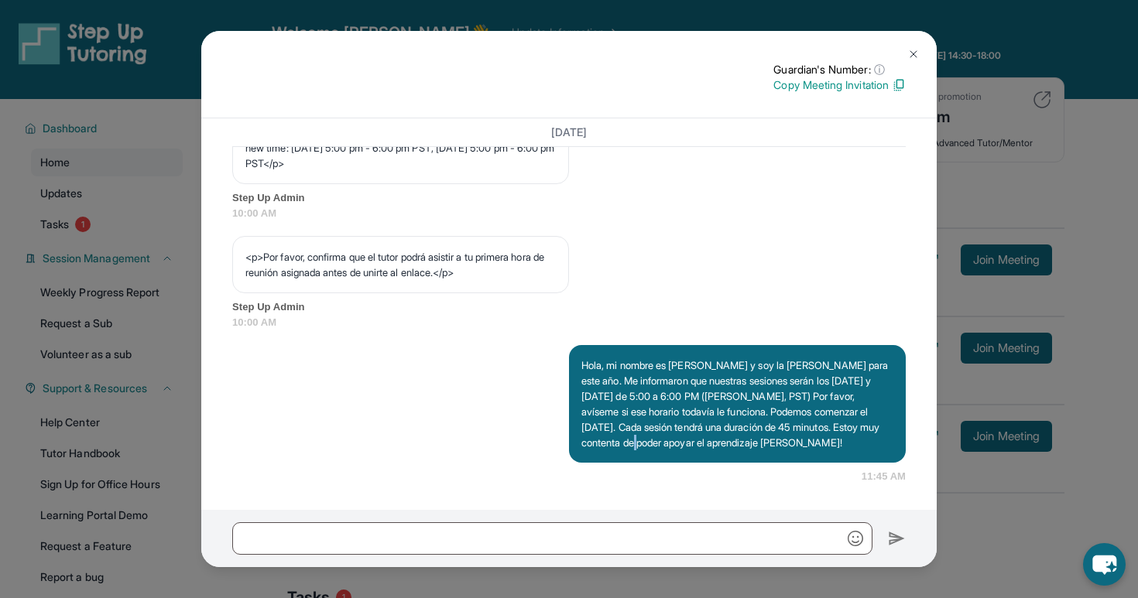
click at [906, 56] on button at bounding box center [913, 54] width 31 height 31
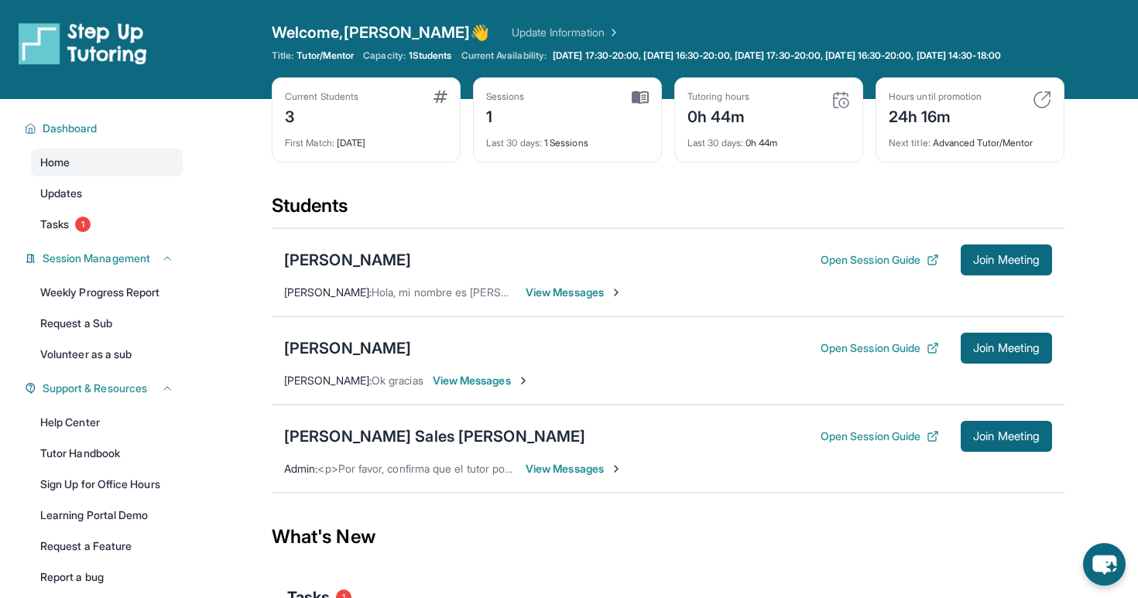
click at [563, 297] on span "View Messages" at bounding box center [574, 292] width 97 height 15
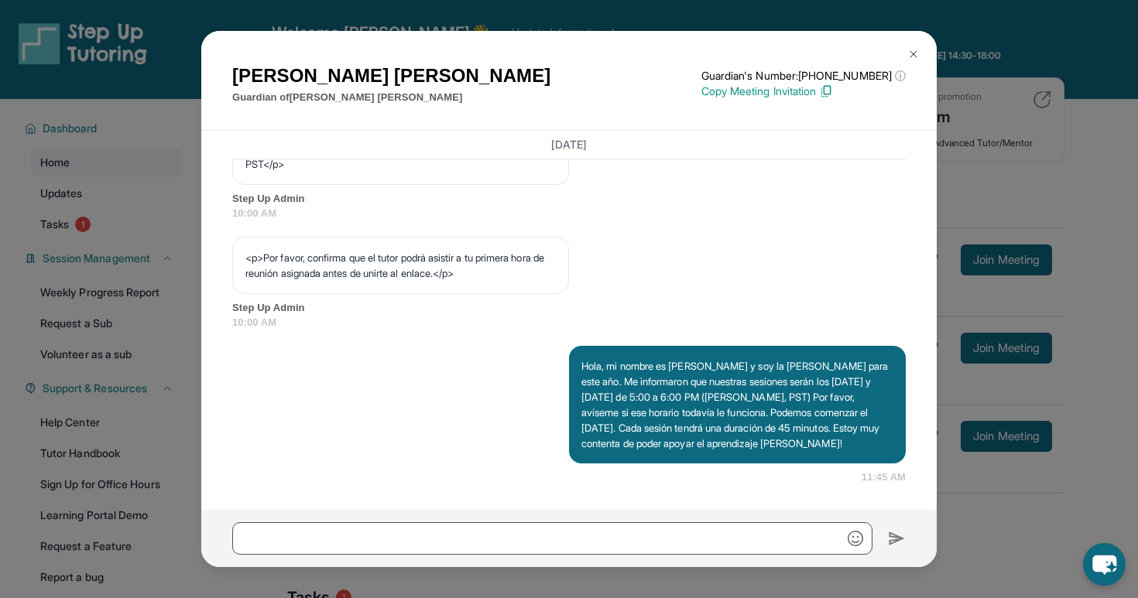
scroll to position [992, 0]
click at [910, 54] on img at bounding box center [913, 54] width 12 height 12
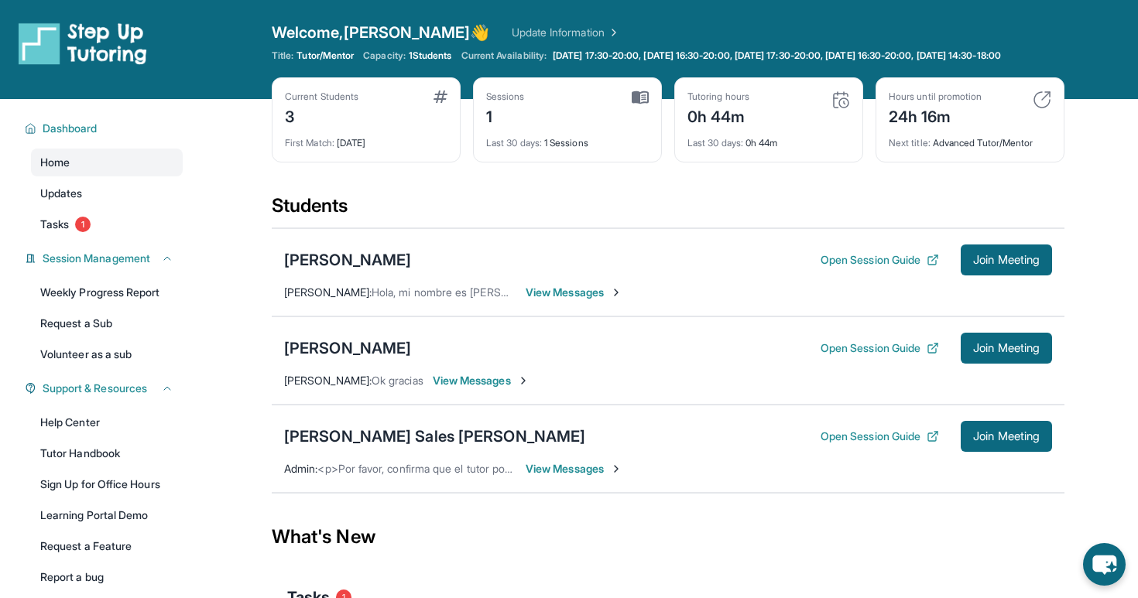
click at [482, 387] on span "View Messages" at bounding box center [481, 380] width 97 height 15
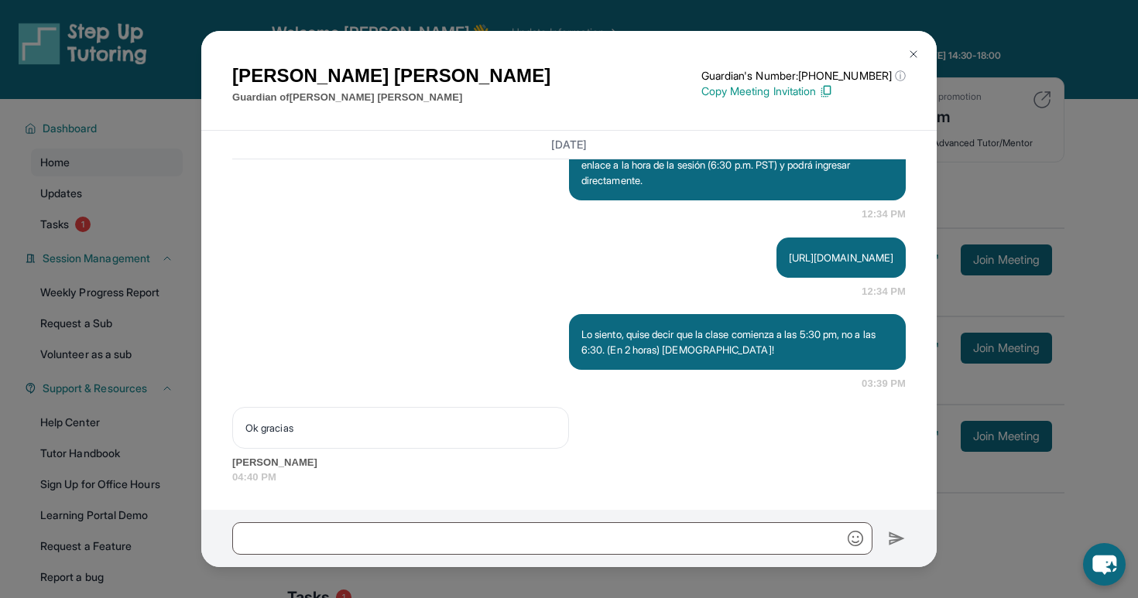
scroll to position [1679, 0]
click at [920, 56] on button at bounding box center [913, 54] width 31 height 31
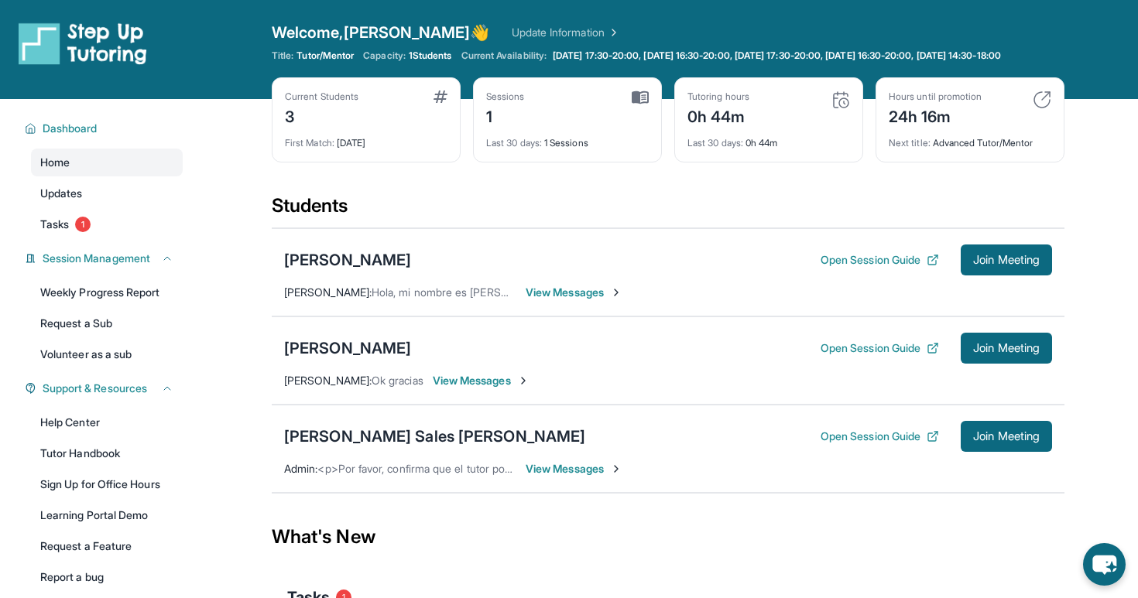
click at [581, 477] on span "View Messages" at bounding box center [574, 468] width 97 height 15
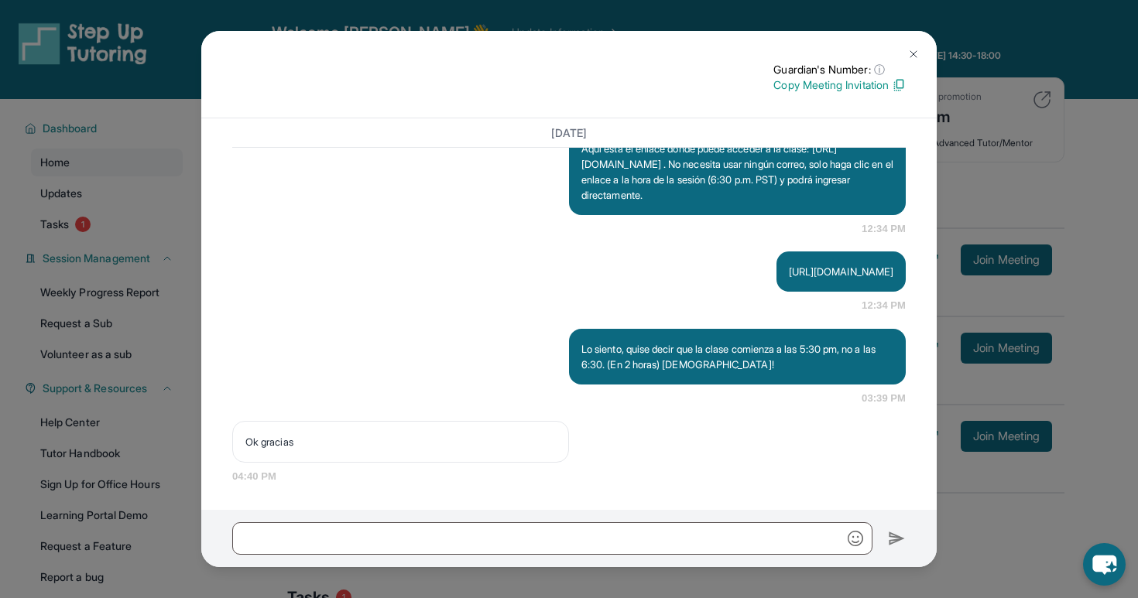
scroll to position [1621, 0]
click at [909, 53] on img at bounding box center [913, 54] width 12 height 12
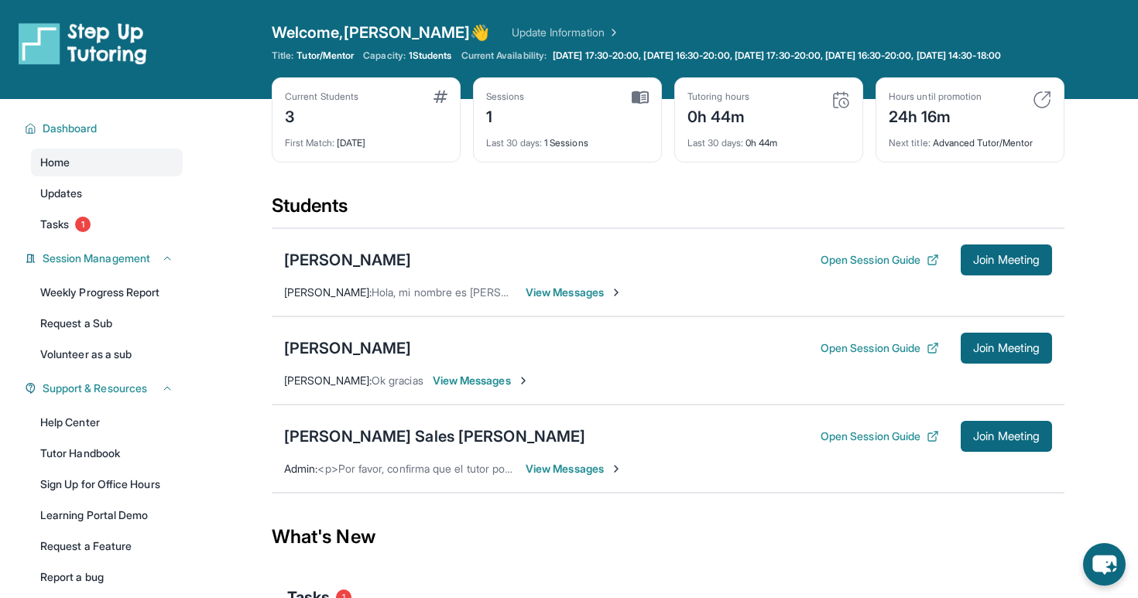
click at [578, 477] on span "View Messages" at bounding box center [574, 468] width 97 height 15
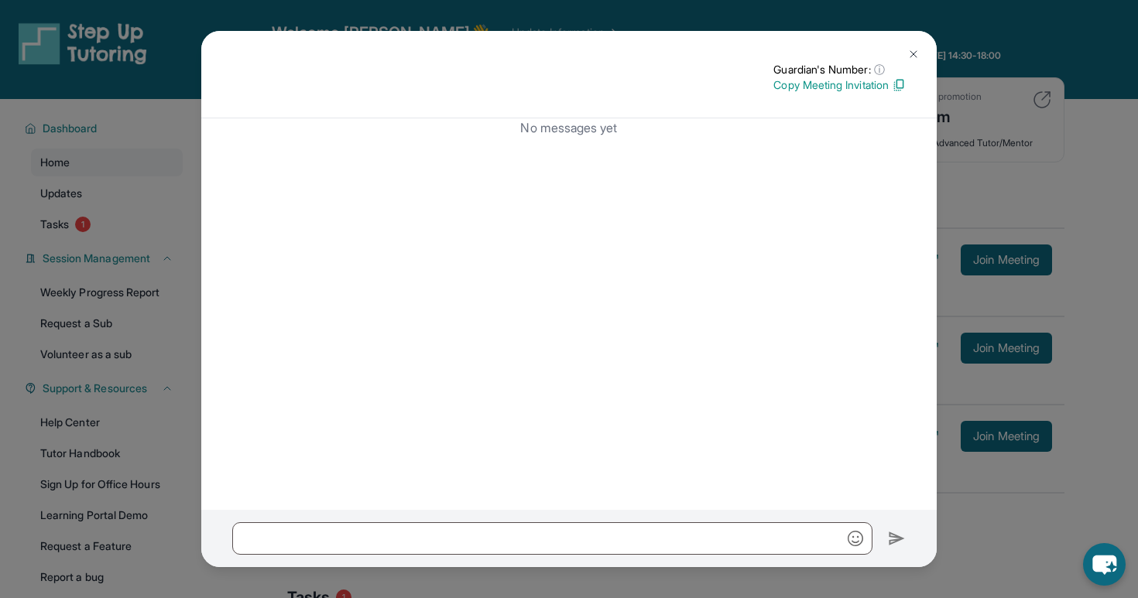
click at [917, 62] on button at bounding box center [913, 54] width 31 height 31
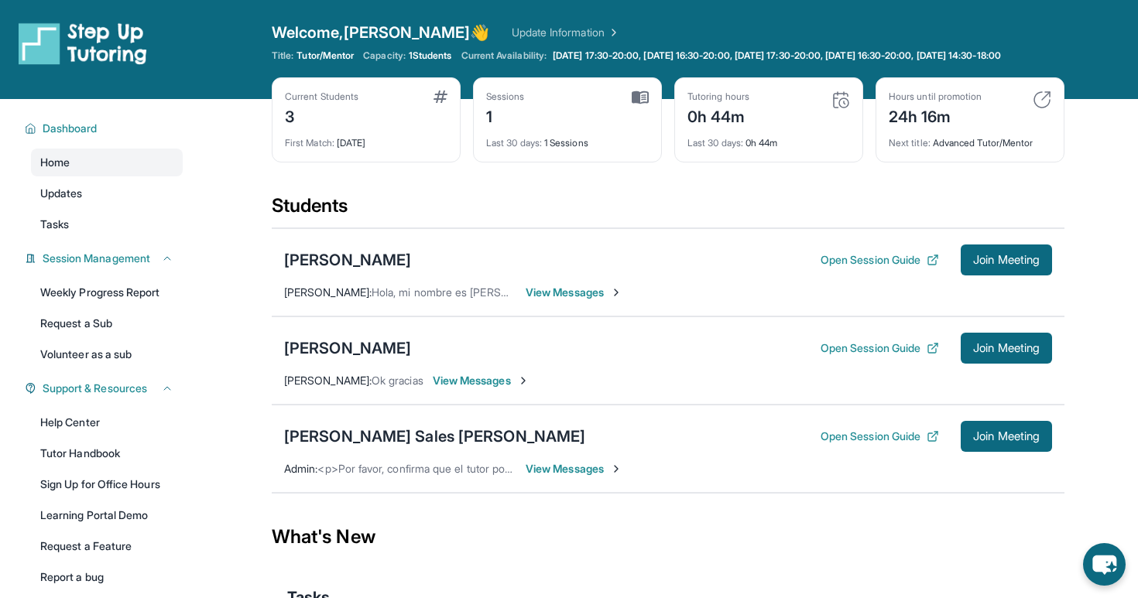
click at [573, 477] on span "View Messages" at bounding box center [574, 468] width 97 height 15
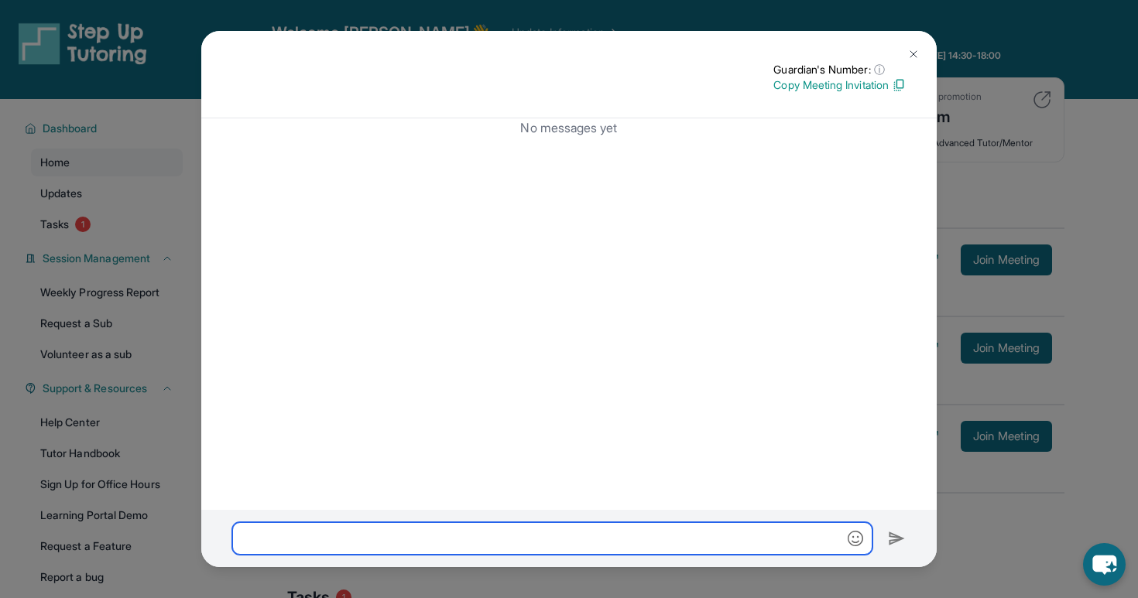
click at [523, 524] on input "text" at bounding box center [552, 539] width 640 height 33
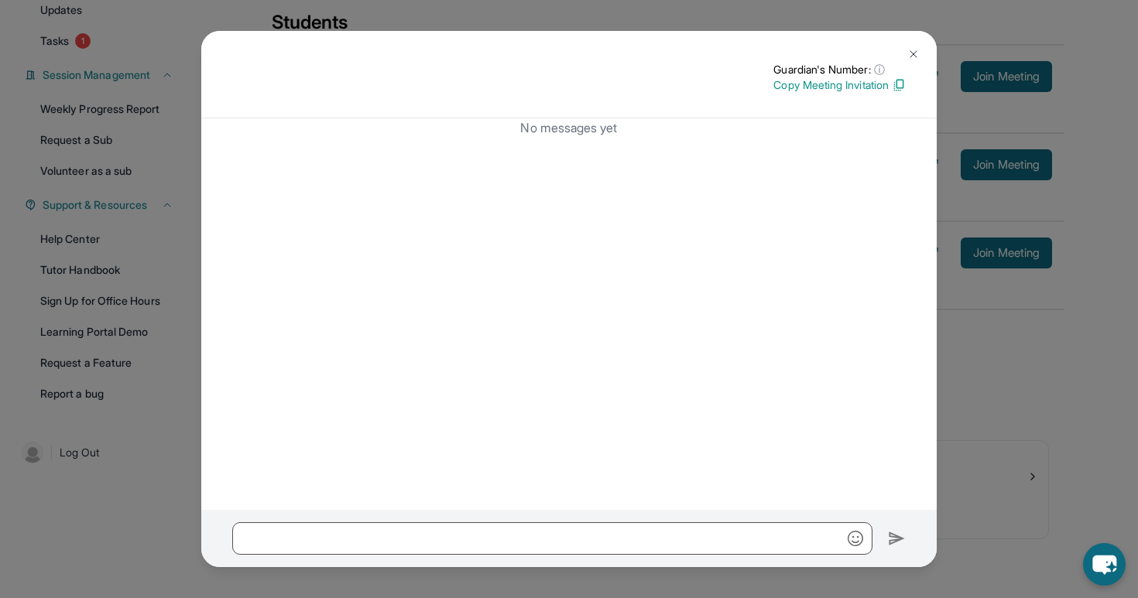
click at [918, 39] on div "Guardian's Number: ⓘ This isn't the guardian's real number — it's a private for…" at bounding box center [569, 74] width 736 height 87
click at [917, 46] on button at bounding box center [913, 54] width 31 height 31
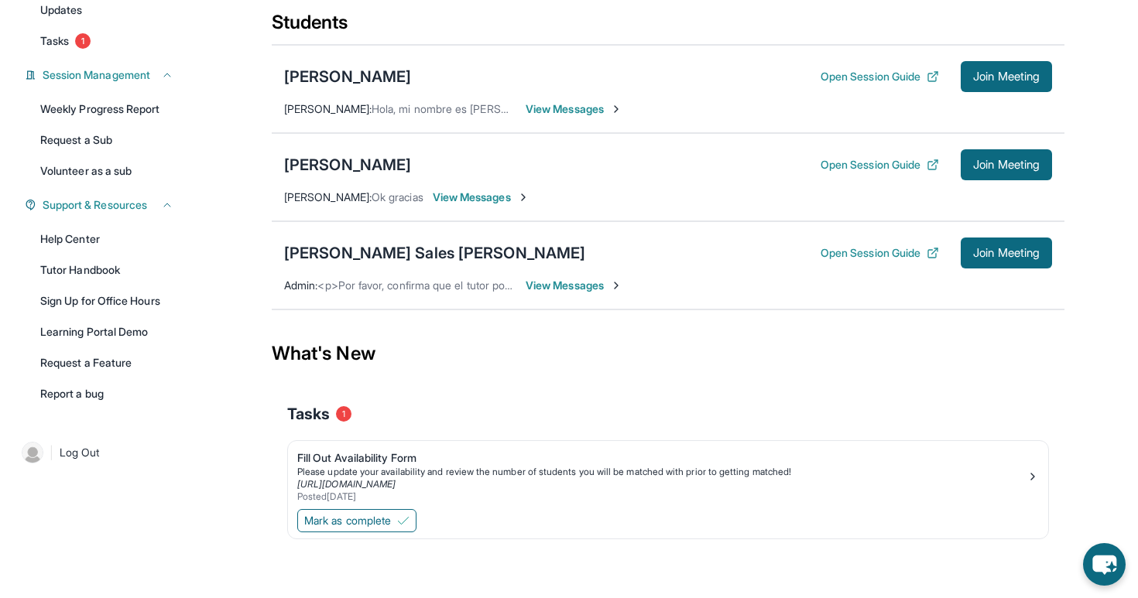
scroll to position [186, 0]
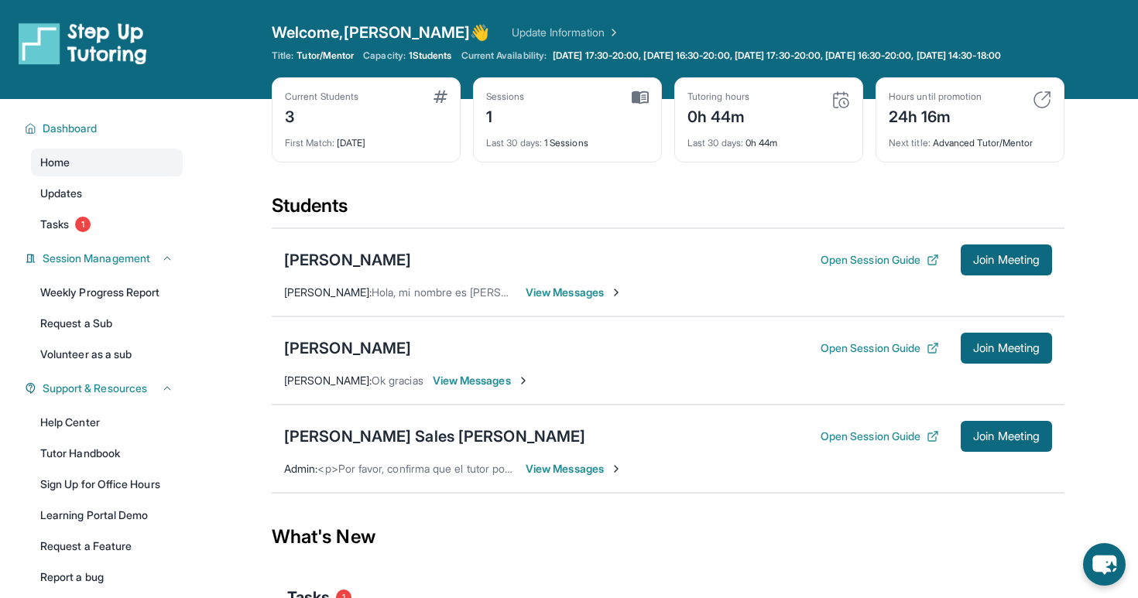
click at [543, 477] on span "View Messages" at bounding box center [574, 468] width 97 height 15
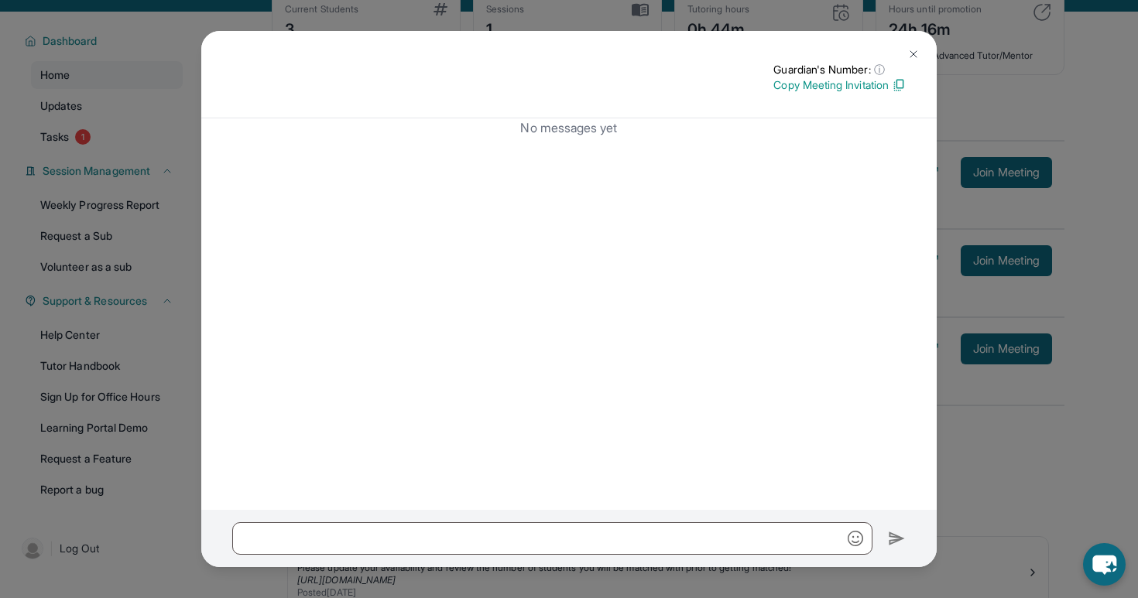
scroll to position [196, 0]
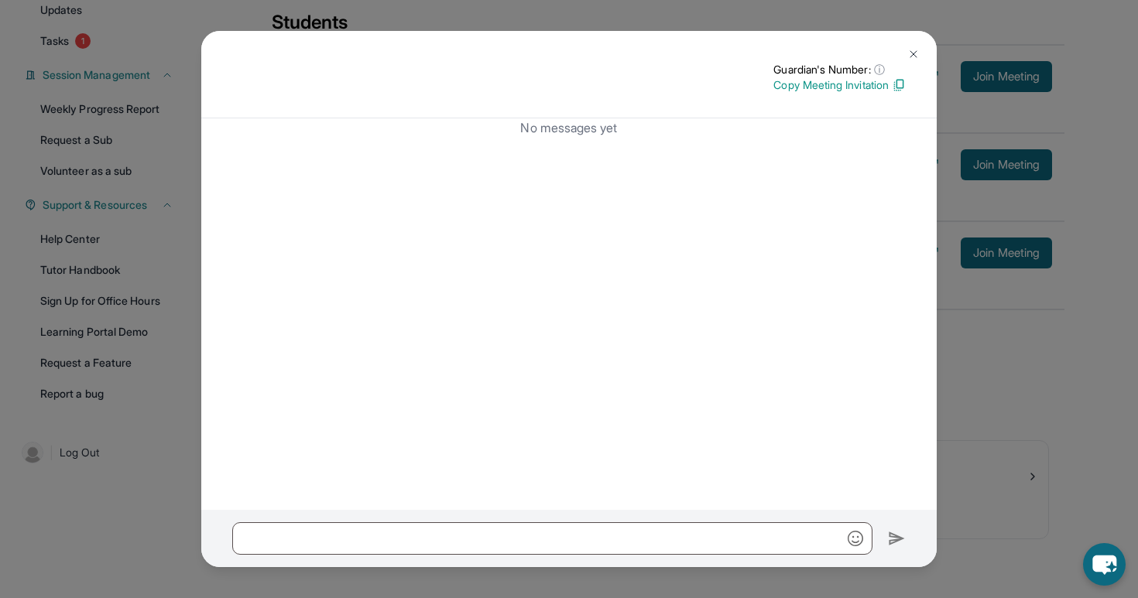
click at [915, 49] on img at bounding box center [913, 54] width 12 height 12
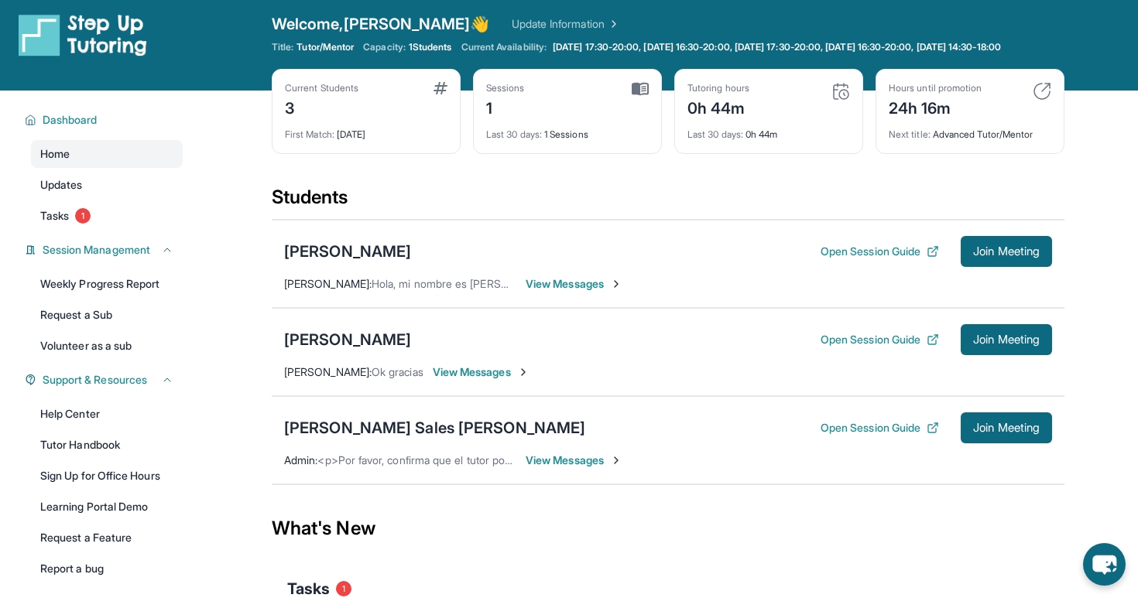
scroll to position [0, 0]
